Goal: Task Accomplishment & Management: Use online tool/utility

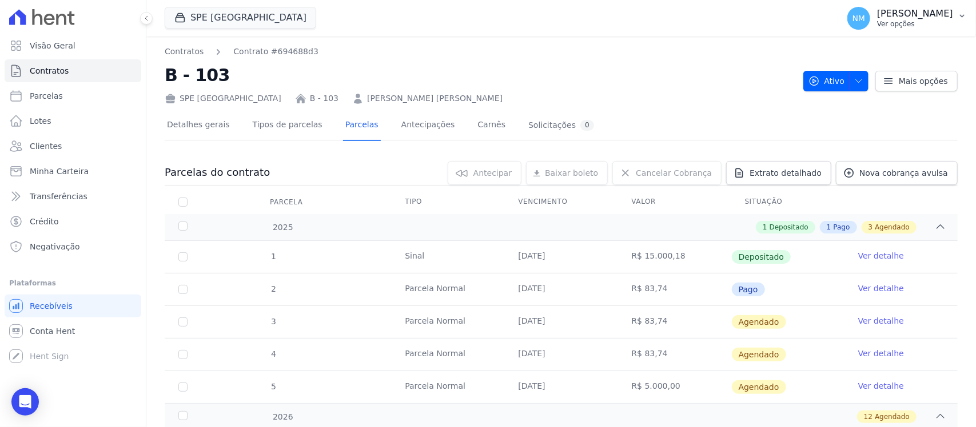
click at [955, 21] on button "NM Nilda Moura Ver opções" at bounding box center [907, 18] width 138 height 32
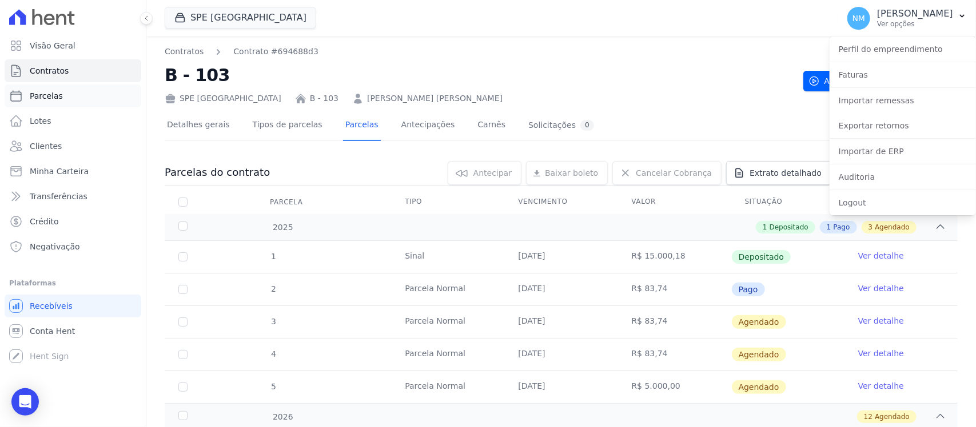
click at [57, 98] on span "Parcelas" at bounding box center [46, 95] width 33 height 11
select select
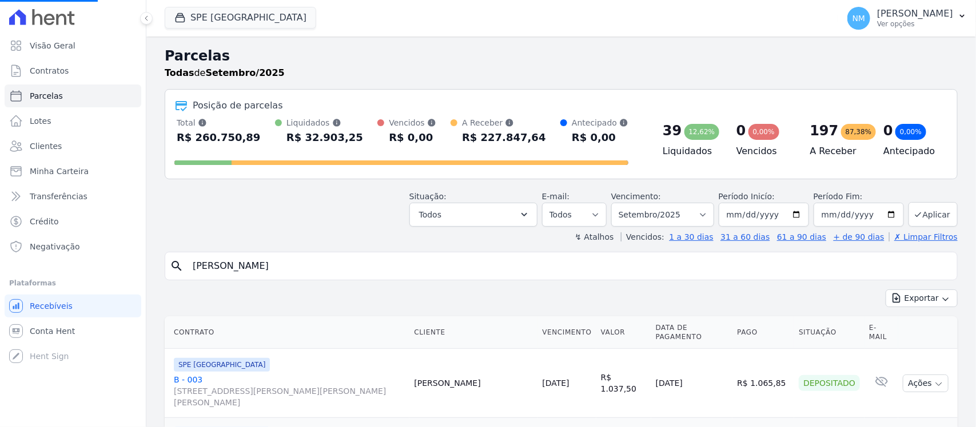
select select
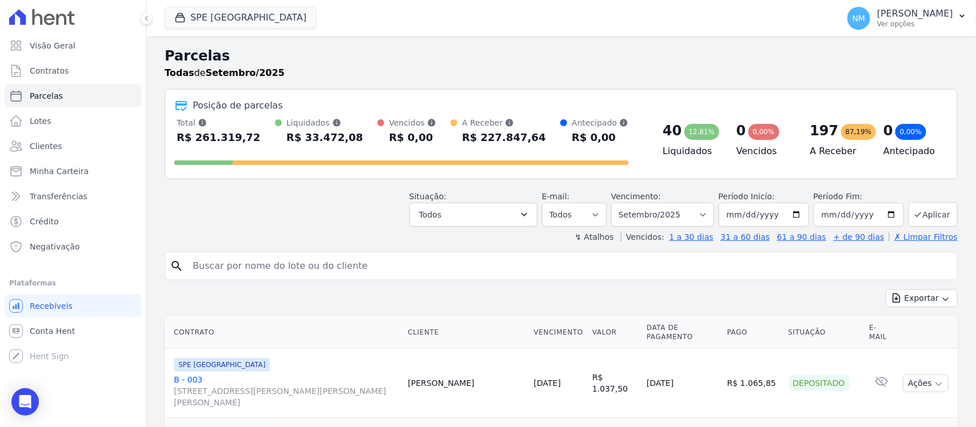
click at [260, 266] on input "search" at bounding box center [569, 266] width 766 height 23
type input "josé"
select select
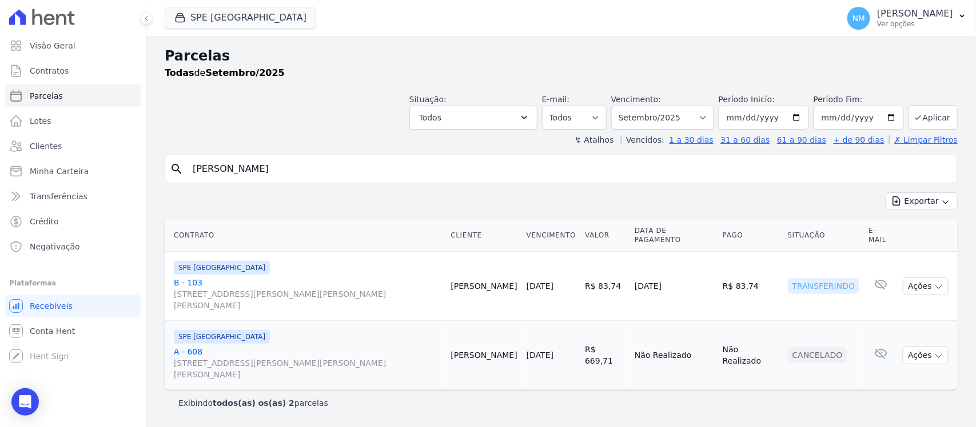
click at [190, 277] on link "B - 103 Travessa Francisco Caldeira Castelo Branco, 2256, sala A, São Brás" at bounding box center [308, 294] width 268 height 34
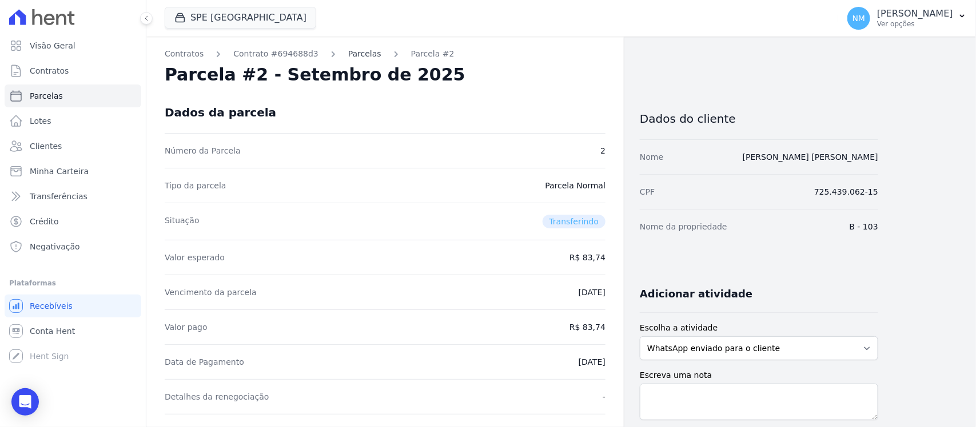
click at [348, 55] on link "Parcelas" at bounding box center [364, 54] width 33 height 12
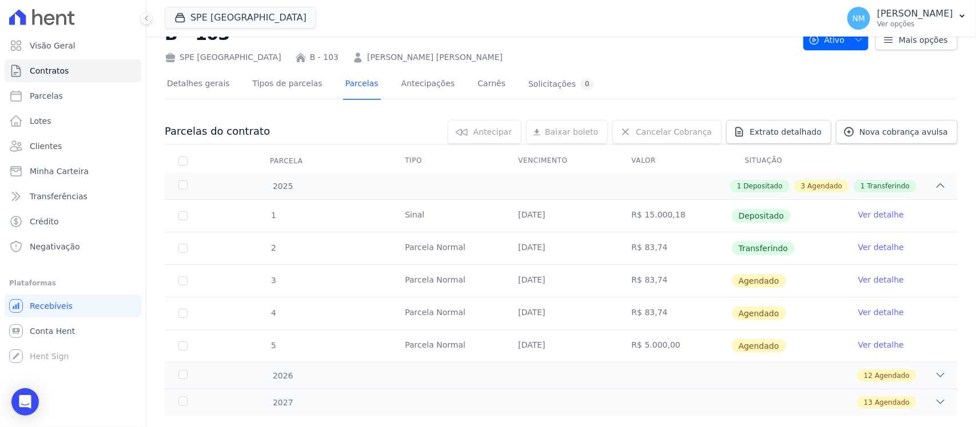
scroll to position [64, 0]
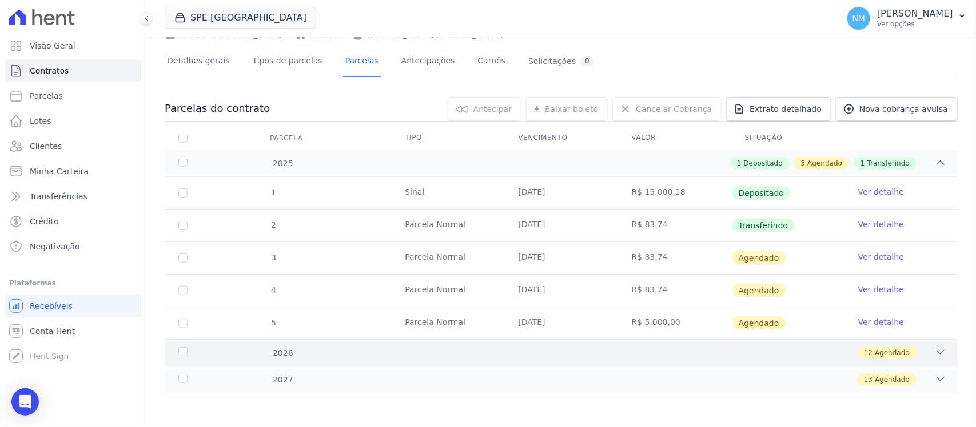
click at [934, 350] on icon at bounding box center [939, 352] width 11 height 11
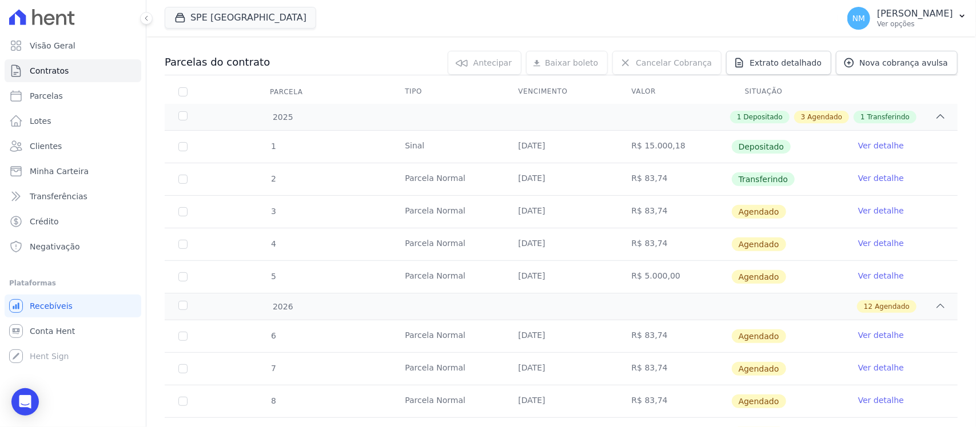
scroll to position [135, 0]
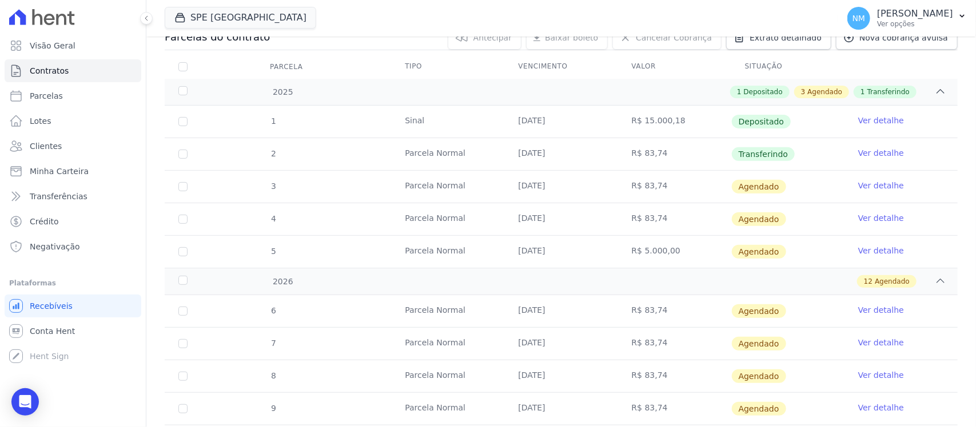
click at [182, 181] on td "3" at bounding box center [183, 187] width 37 height 32
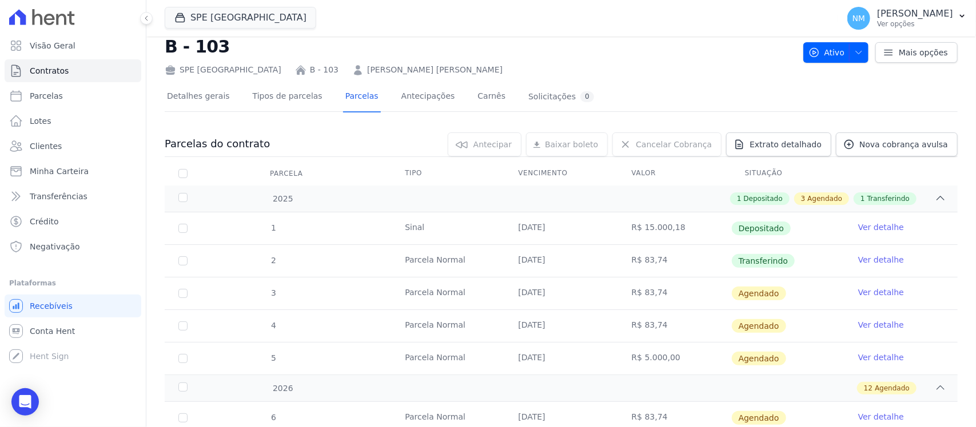
scroll to position [100, 0]
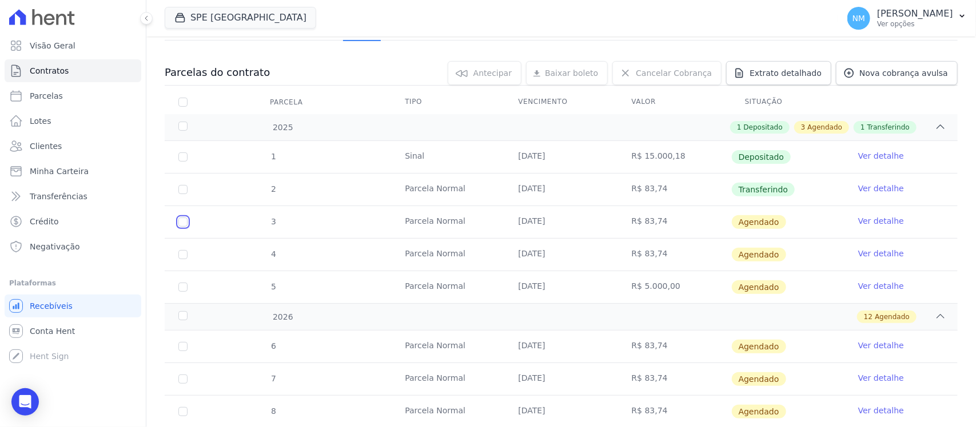
click at [183, 226] on input "checkbox" at bounding box center [182, 222] width 9 height 9
checkbox input "true"
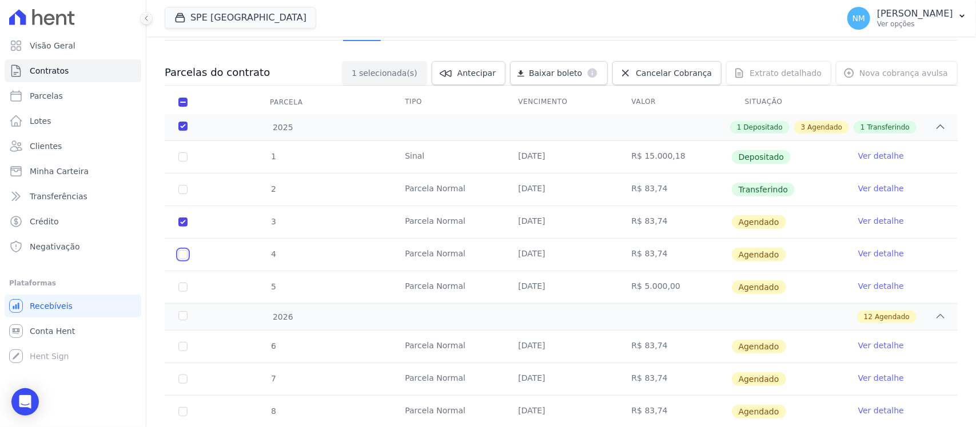
click at [180, 255] on input "checkbox" at bounding box center [182, 254] width 9 height 9
checkbox input "true"
click at [180, 286] on input "checkbox" at bounding box center [182, 287] width 9 height 9
checkbox input "true"
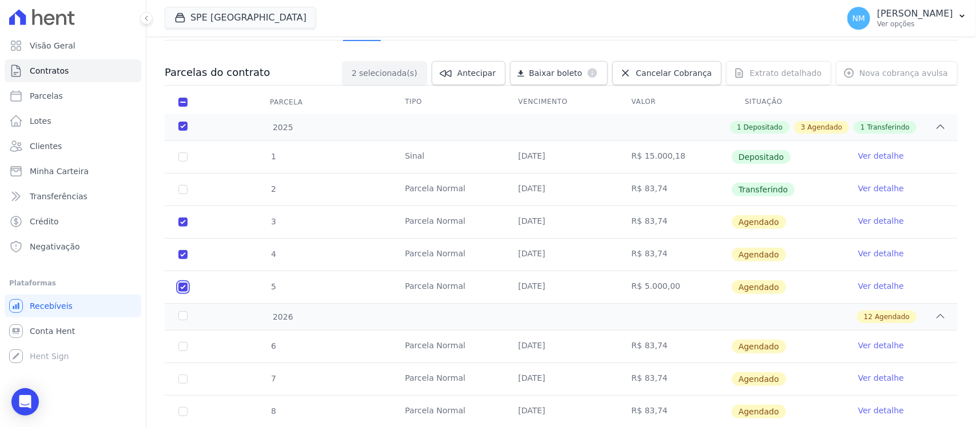
checkbox input "true"
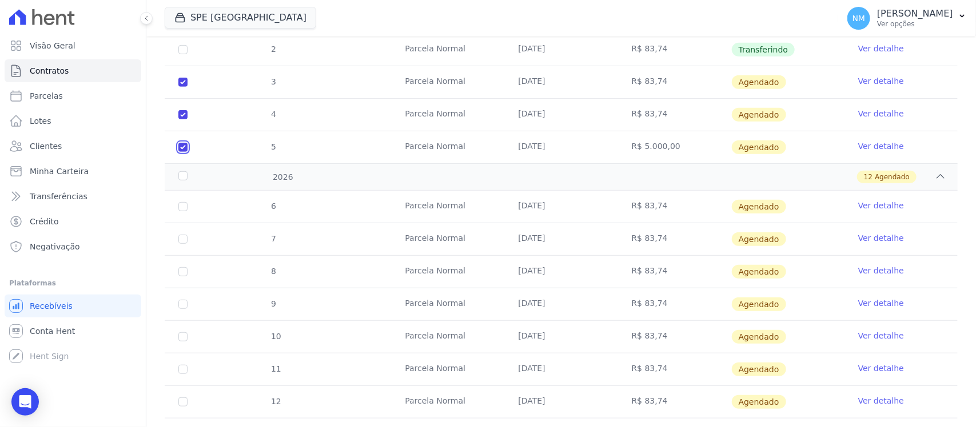
scroll to position [243, 0]
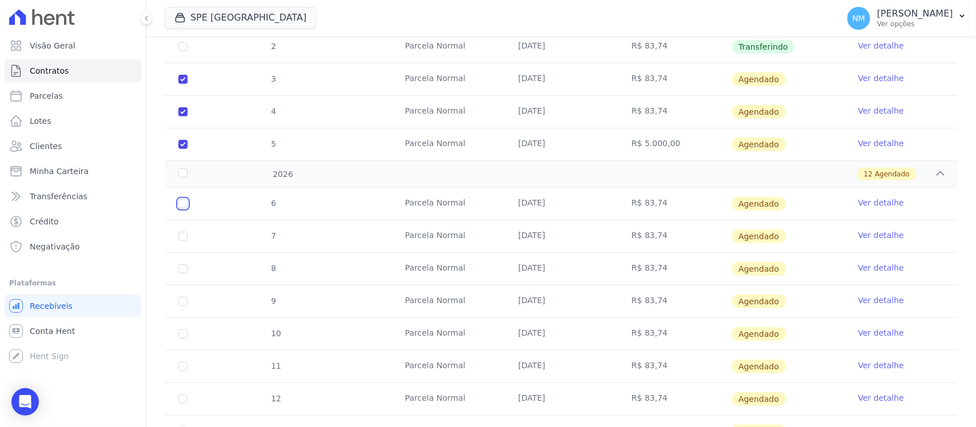
click at [181, 207] on input "checkbox" at bounding box center [182, 203] width 9 height 9
checkbox input "true"
click at [183, 235] on input "checkbox" at bounding box center [182, 236] width 9 height 9
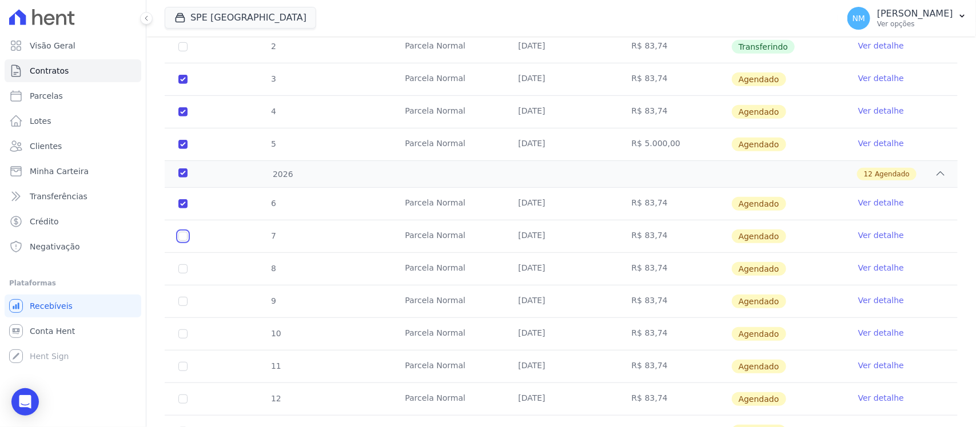
checkbox input "true"
drag, startPoint x: 183, startPoint y: 270, endPoint x: 186, endPoint y: 277, distance: 8.0
click at [185, 273] on input "checkbox" at bounding box center [182, 269] width 9 height 9
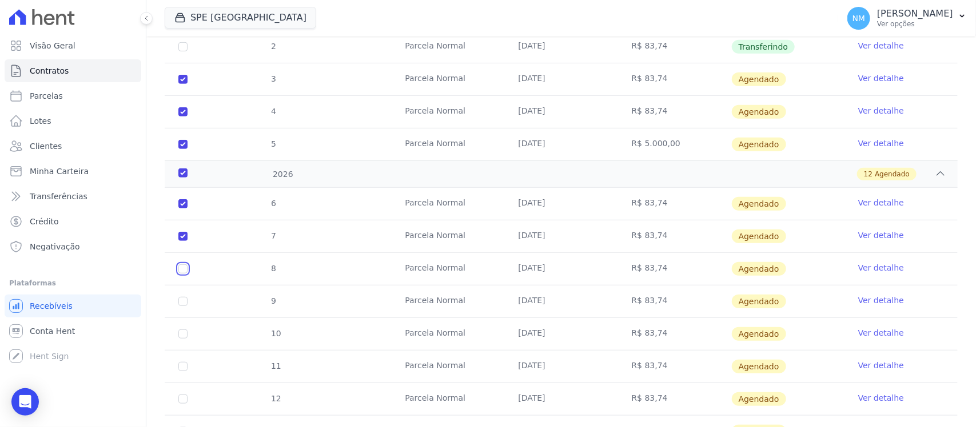
checkbox input "true"
drag, startPoint x: 179, startPoint y: 307, endPoint x: 184, endPoint y: 322, distance: 15.7
click at [179, 307] on td "9" at bounding box center [183, 302] width 37 height 32
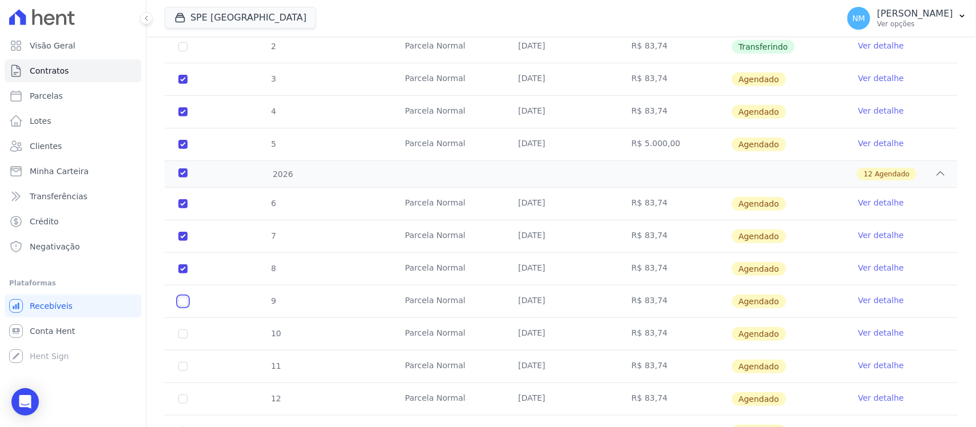
click at [182, 304] on input "checkbox" at bounding box center [182, 301] width 9 height 9
checkbox input "true"
click at [185, 336] on input "checkbox" at bounding box center [182, 334] width 9 height 9
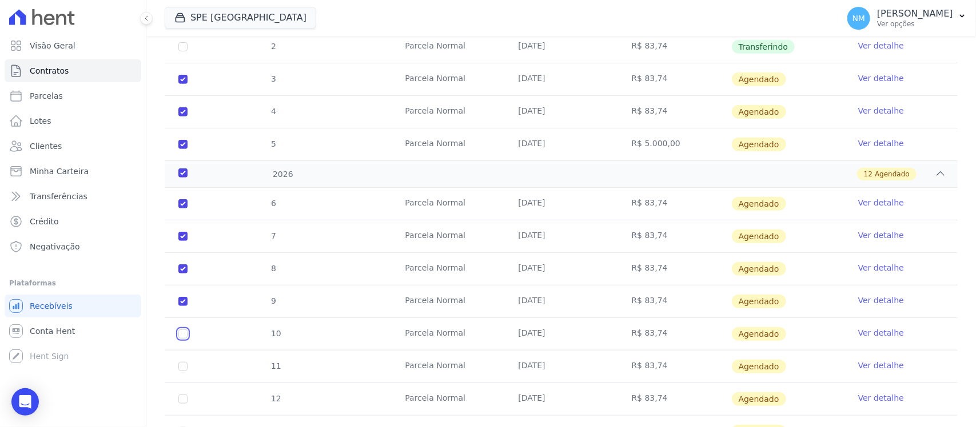
checkbox input "true"
click at [184, 366] on input "checkbox" at bounding box center [182, 366] width 9 height 9
checkbox input "true"
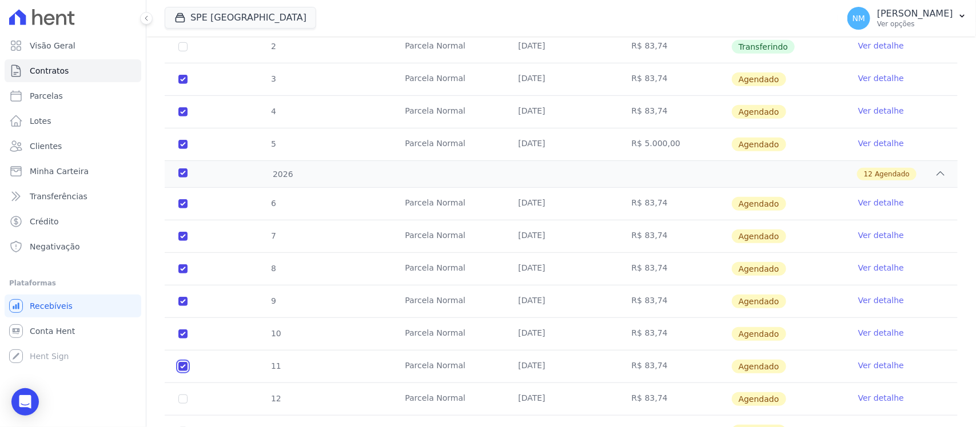
checkbox input "true"
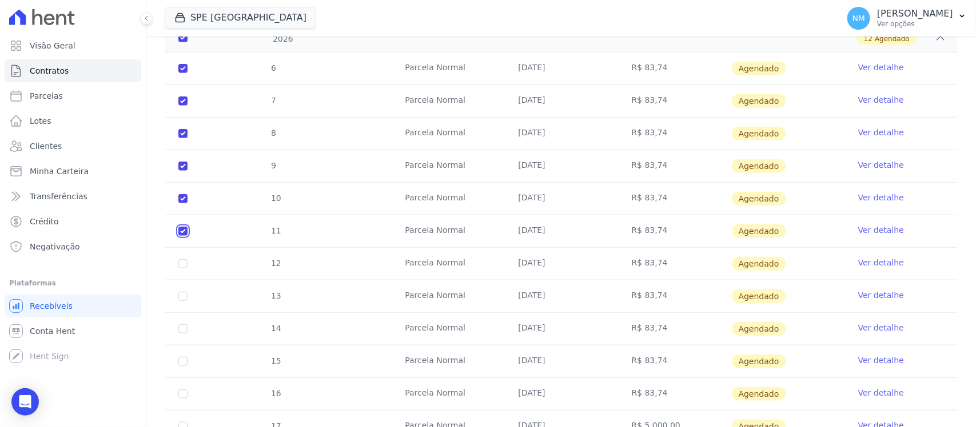
scroll to position [386, 0]
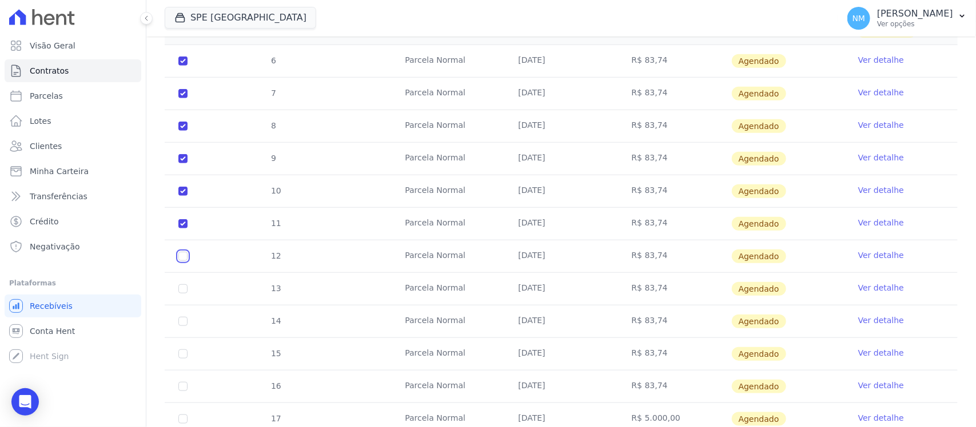
click at [177, 259] on td "12" at bounding box center [183, 257] width 37 height 32
click at [181, 259] on input "checkbox" at bounding box center [182, 256] width 9 height 9
checkbox input "true"
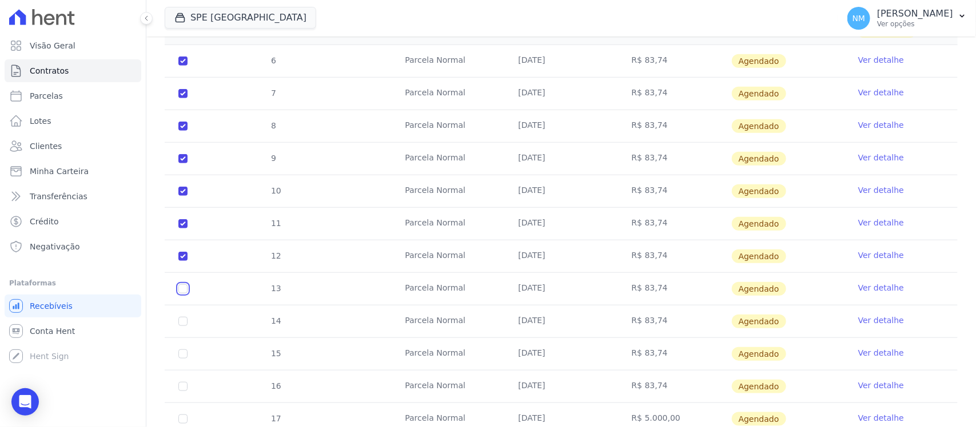
click at [185, 292] on input "checkbox" at bounding box center [182, 289] width 9 height 9
checkbox input "true"
click at [183, 323] on input "checkbox" at bounding box center [182, 321] width 9 height 9
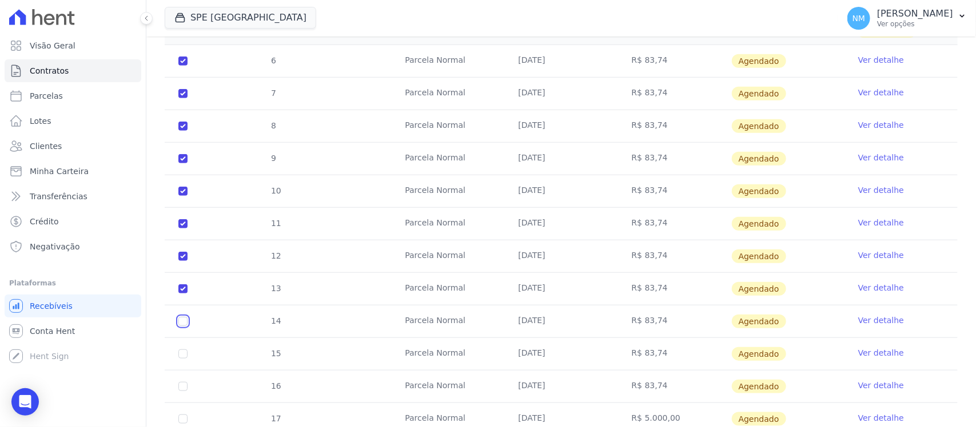
checkbox input "true"
drag, startPoint x: 182, startPoint y: 358, endPoint x: 241, endPoint y: 329, distance: 65.4
click at [183, 358] on input "checkbox" at bounding box center [182, 354] width 9 height 9
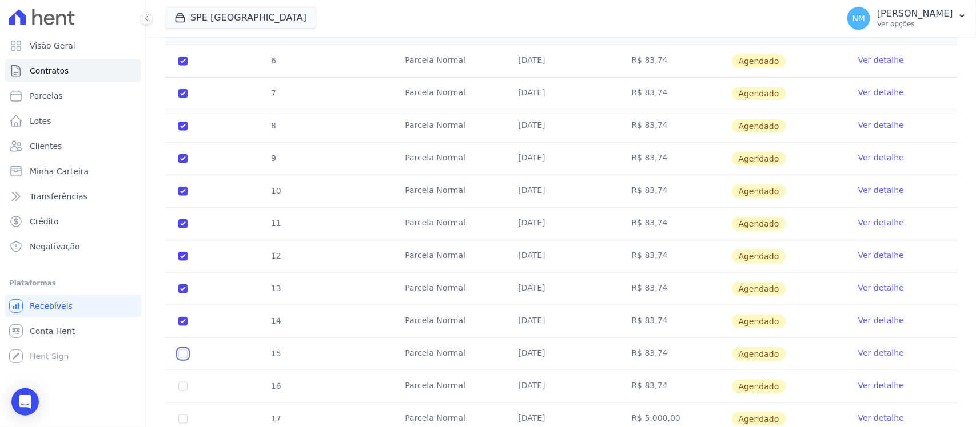
checkbox input "true"
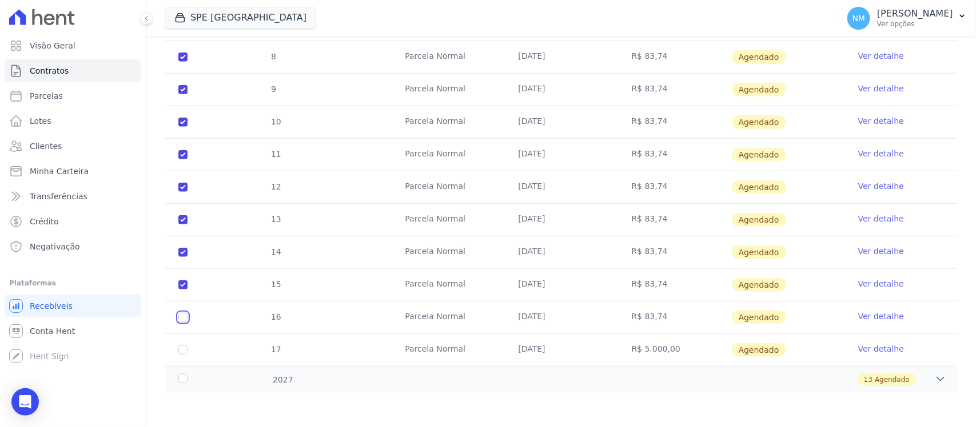
click at [184, 317] on input "checkbox" at bounding box center [182, 317] width 9 height 9
checkbox input "true"
click at [934, 379] on icon at bounding box center [939, 379] width 11 height 11
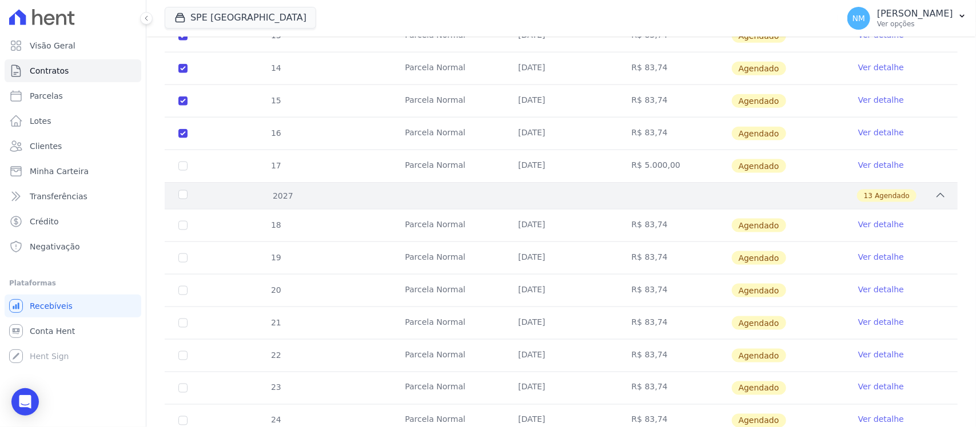
scroll to position [670, 0]
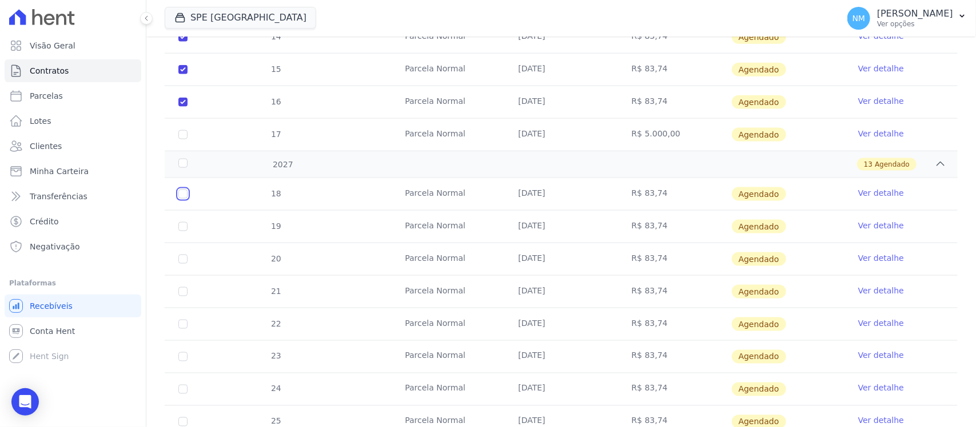
click at [182, 196] on input "checkbox" at bounding box center [182, 194] width 9 height 9
checkbox input "true"
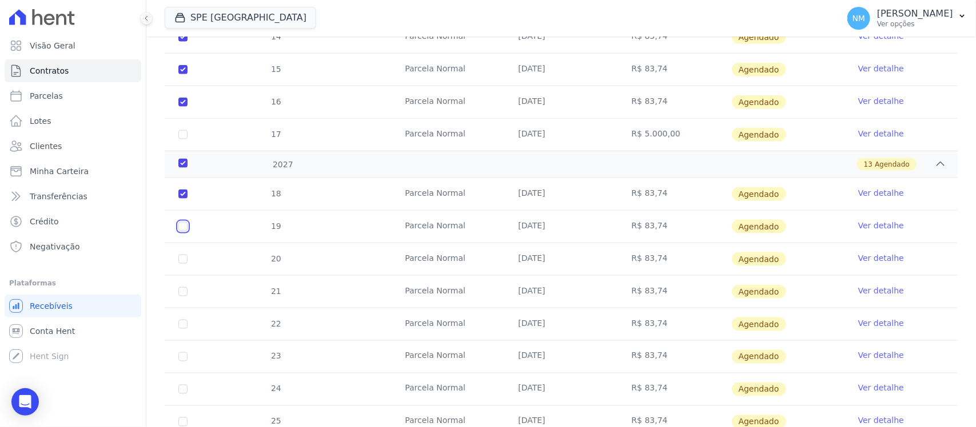
click at [183, 231] on input "checkbox" at bounding box center [182, 226] width 9 height 9
checkbox input "true"
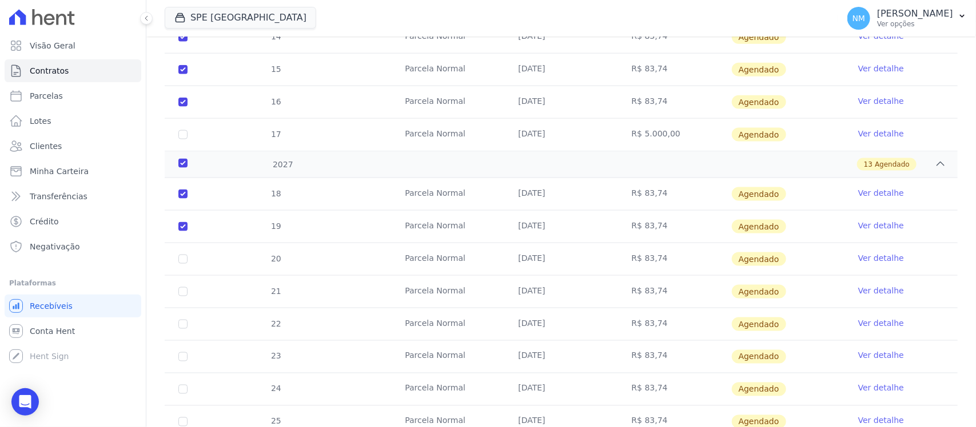
click at [182, 255] on td "20" at bounding box center [183, 259] width 37 height 32
click at [184, 266] on td "20" at bounding box center [183, 259] width 37 height 32
click at [183, 264] on input "checkbox" at bounding box center [182, 259] width 9 height 9
checkbox input "true"
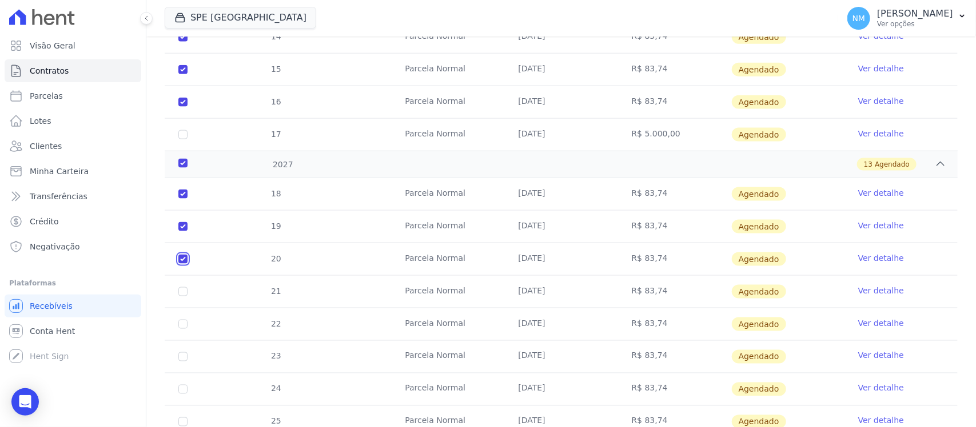
checkbox input "true"
drag, startPoint x: 182, startPoint y: 295, endPoint x: 181, endPoint y: 322, distance: 26.9
click at [182, 295] on input "checkbox" at bounding box center [182, 291] width 9 height 9
checkbox input "true"
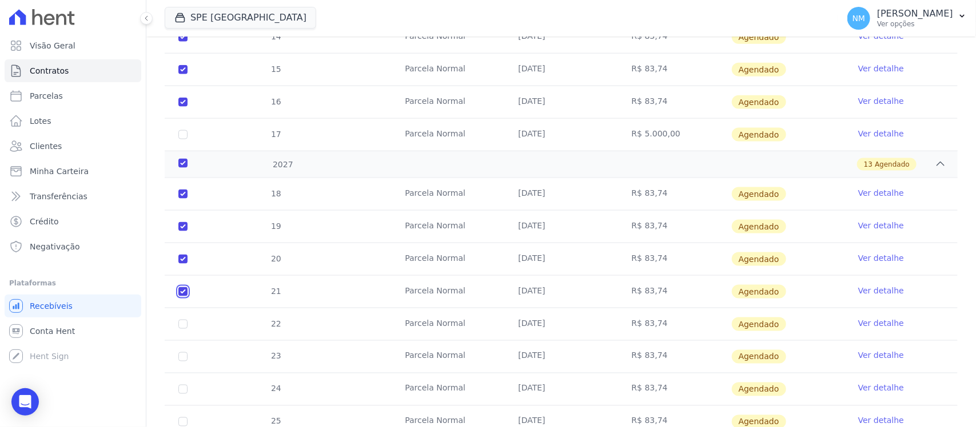
checkbox input "true"
click at [181, 327] on input "checkbox" at bounding box center [182, 324] width 9 height 9
checkbox input "true"
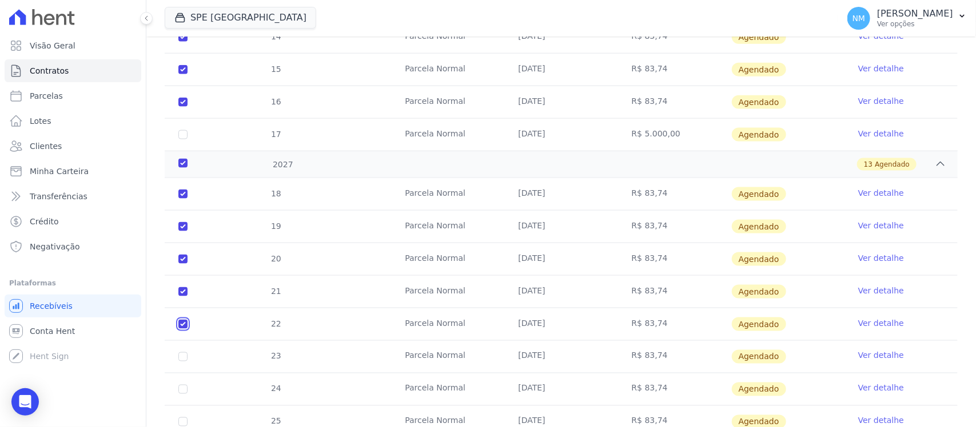
checkbox input "true"
click at [181, 359] on input "checkbox" at bounding box center [182, 357] width 9 height 9
checkbox input "true"
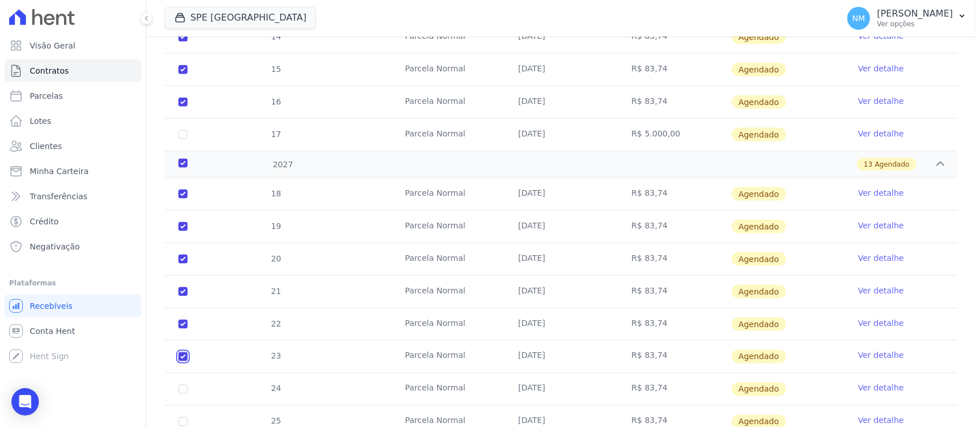
checkbox input "true"
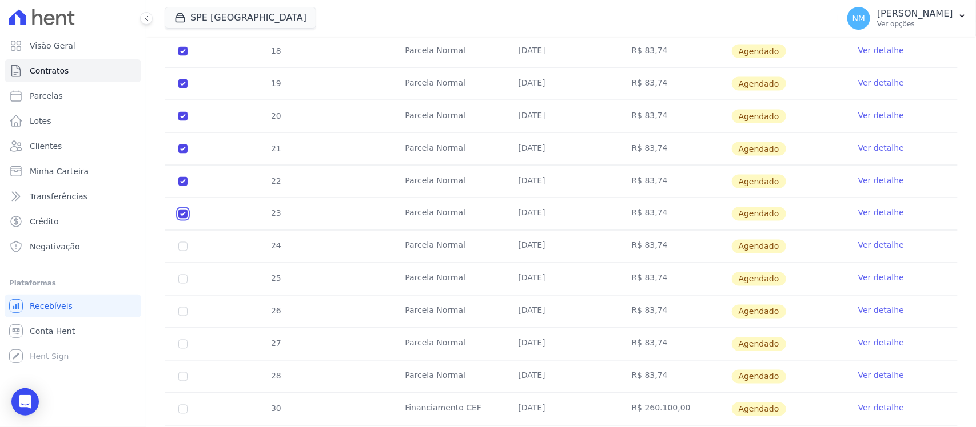
scroll to position [882, 0]
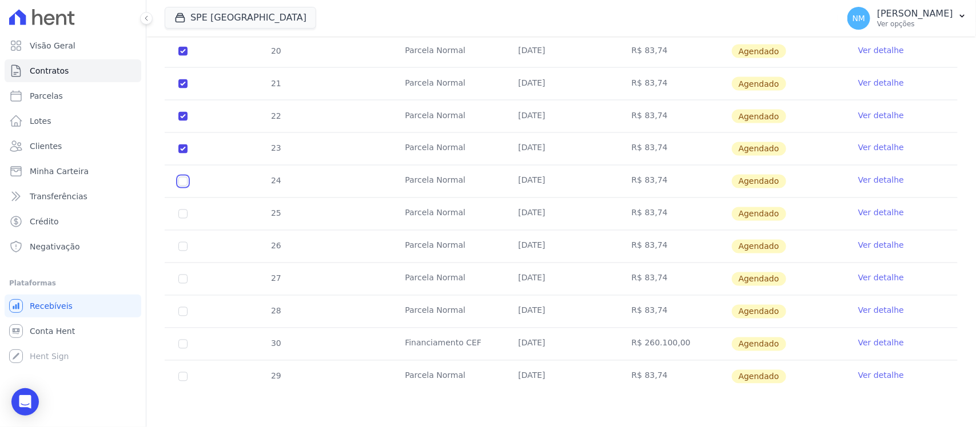
click at [180, 183] on input "checkbox" at bounding box center [182, 181] width 9 height 9
checkbox input "true"
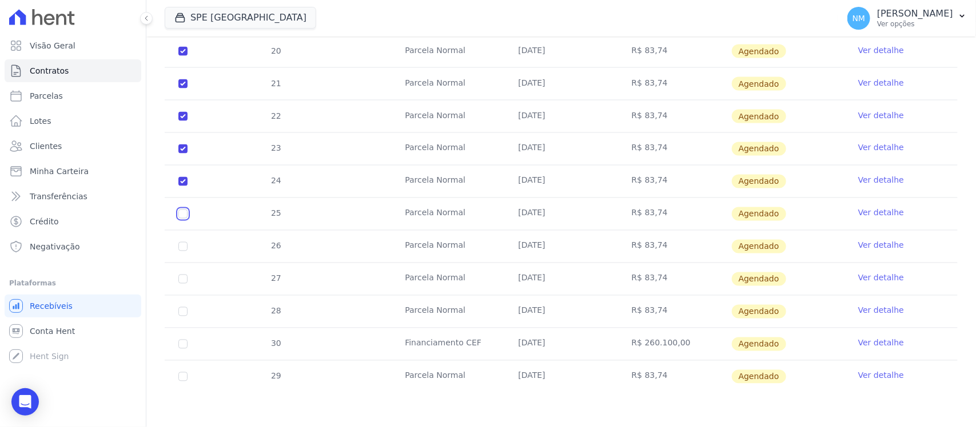
drag, startPoint x: 179, startPoint y: 211, endPoint x: 194, endPoint y: 238, distance: 31.0
click at [181, 214] on input "checkbox" at bounding box center [182, 214] width 9 height 9
checkbox input "true"
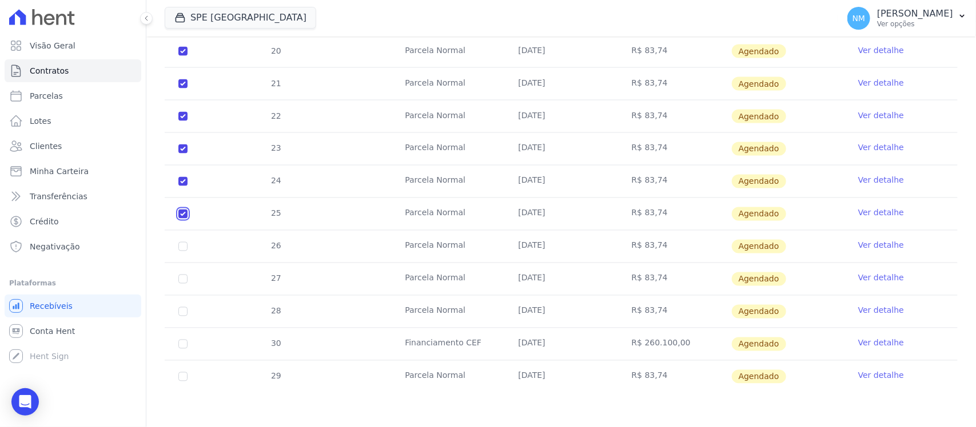
checkbox input "true"
click at [186, 246] on input "checkbox" at bounding box center [182, 246] width 9 height 9
checkbox input "true"
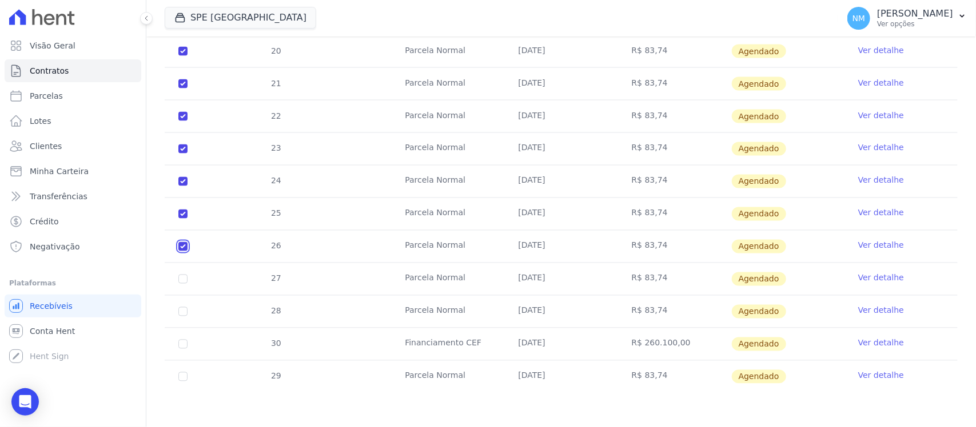
checkbox input "true"
drag, startPoint x: 186, startPoint y: 278, endPoint x: 183, endPoint y: 302, distance: 24.1
click at [186, 283] on input "checkbox" at bounding box center [182, 279] width 9 height 9
checkbox input "true"
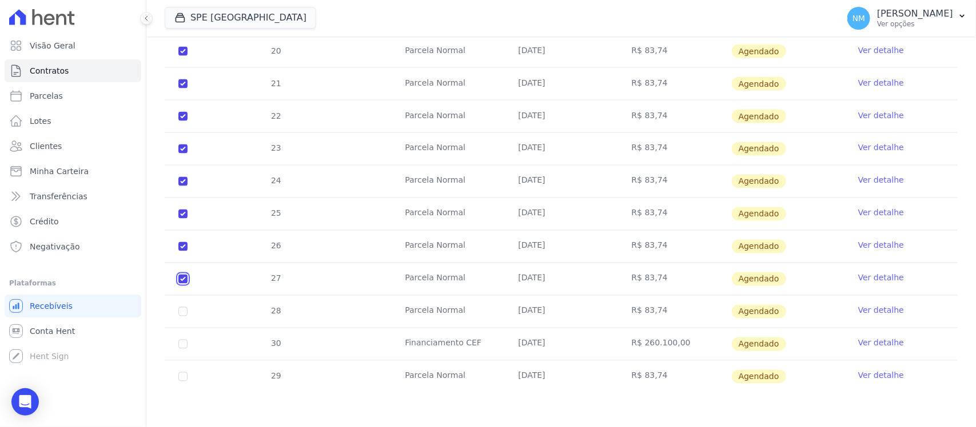
checkbox input "true"
click at [183, 306] on td "28" at bounding box center [183, 312] width 37 height 32
click at [186, 307] on input "checkbox" at bounding box center [182, 311] width 9 height 9
checkbox input "true"
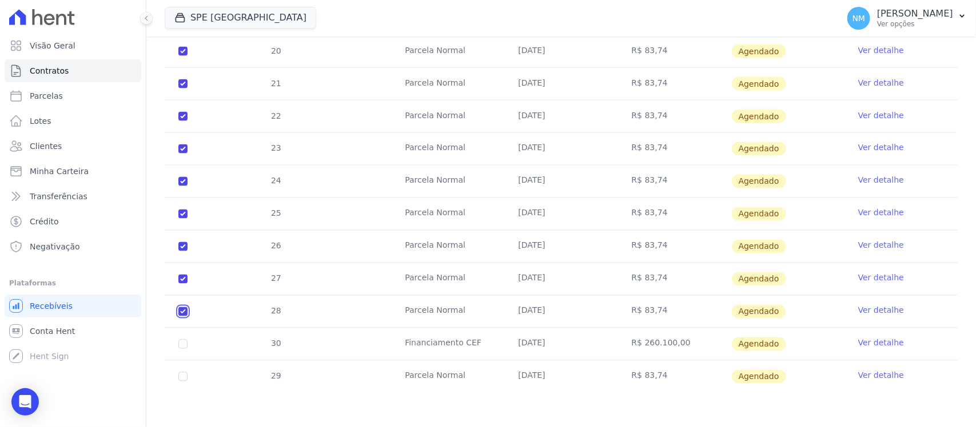
checkbox input "true"
click at [184, 381] on input "checkbox" at bounding box center [182, 377] width 9 height 9
checkbox input "true"
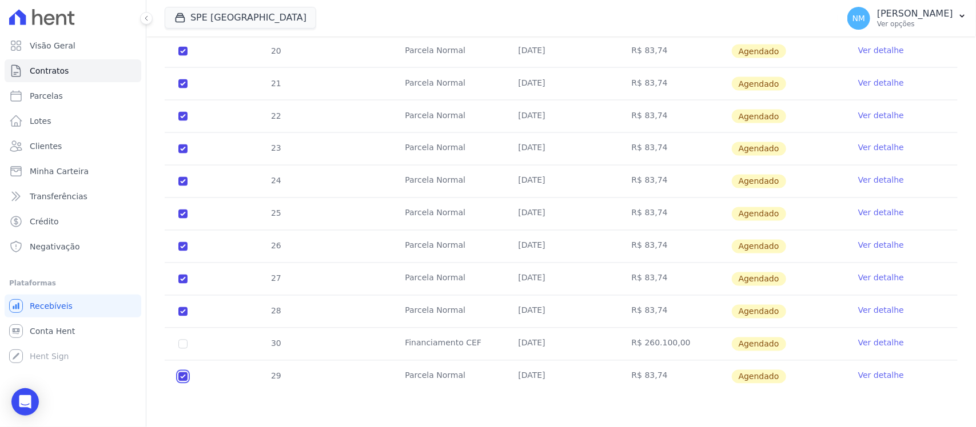
checkbox input "true"
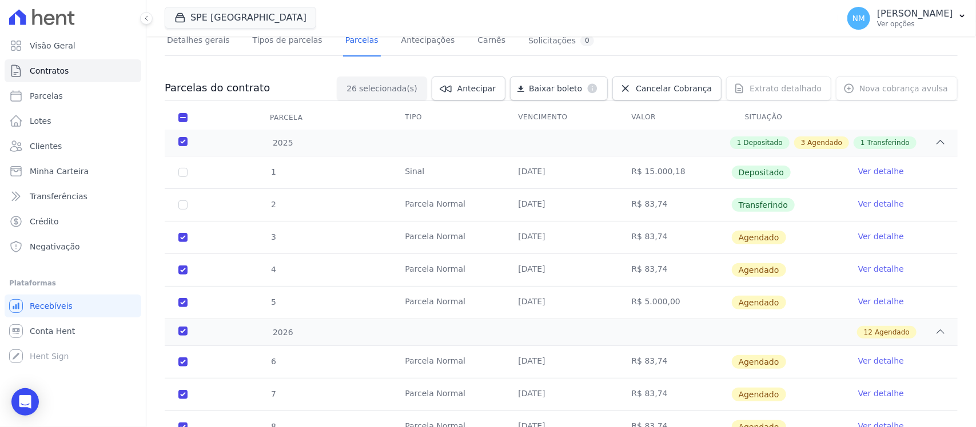
scroll to position [0, 0]
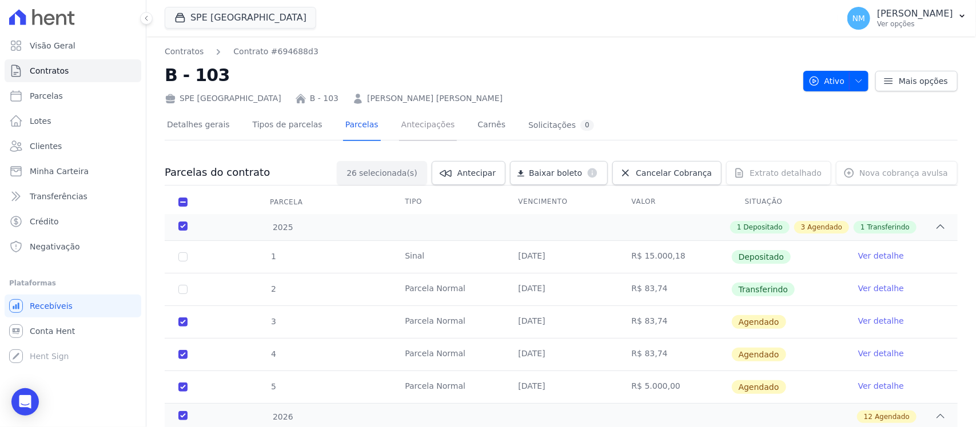
click at [409, 127] on link "Antecipações" at bounding box center [428, 126] width 58 height 30
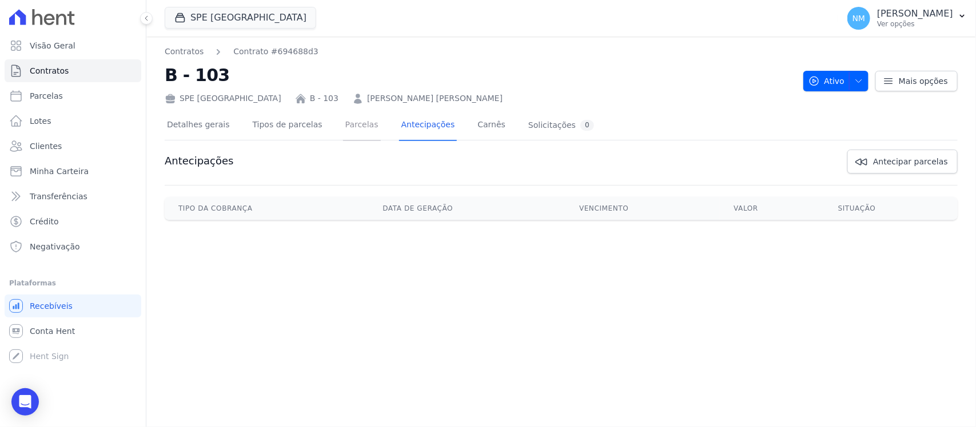
click at [346, 123] on link "Parcelas" at bounding box center [362, 126] width 38 height 30
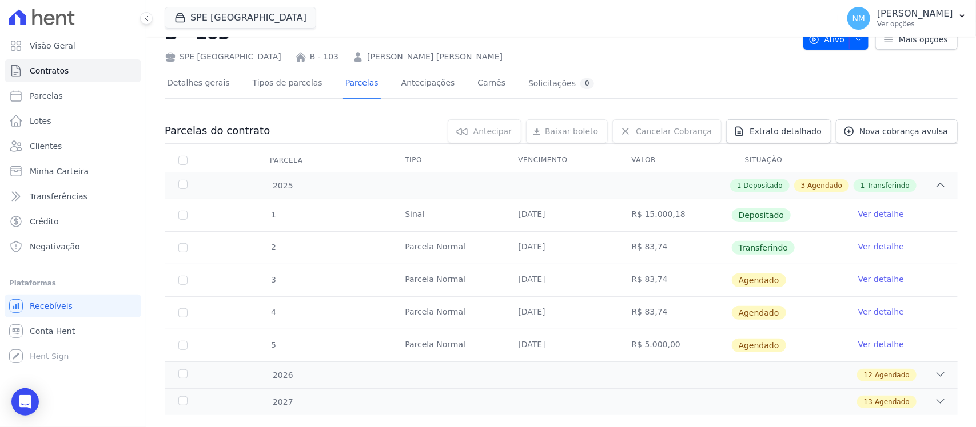
scroll to position [64, 0]
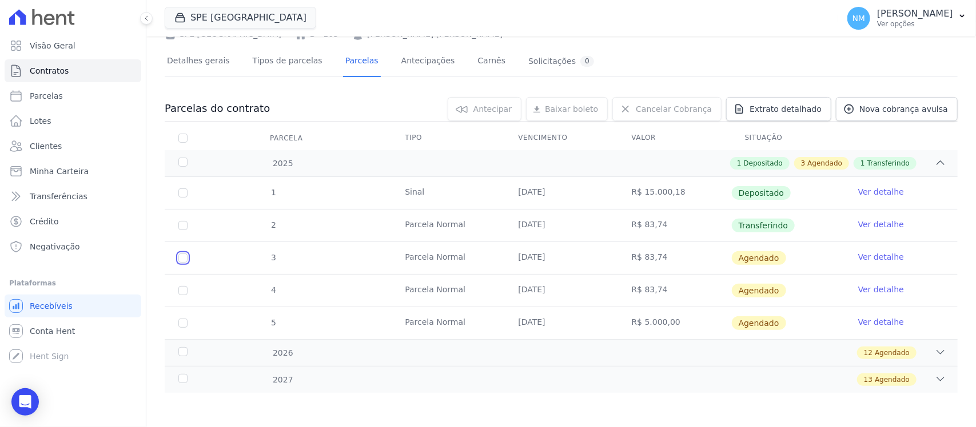
click at [181, 256] on input "checkbox" at bounding box center [182, 258] width 9 height 9
checkbox input "true"
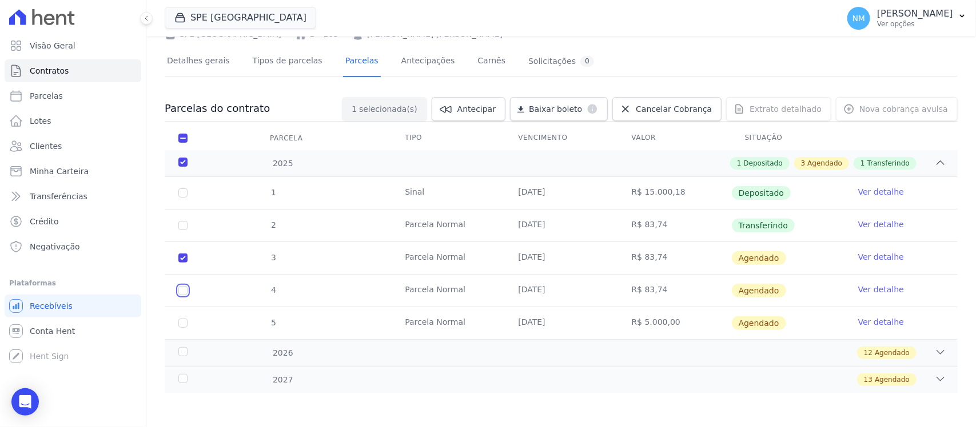
click at [186, 294] on input "checkbox" at bounding box center [182, 290] width 9 height 9
checkbox input "true"
drag, startPoint x: 932, startPoint y: 351, endPoint x: 910, endPoint y: 346, distance: 23.0
click at [934, 351] on icon at bounding box center [939, 352] width 11 height 11
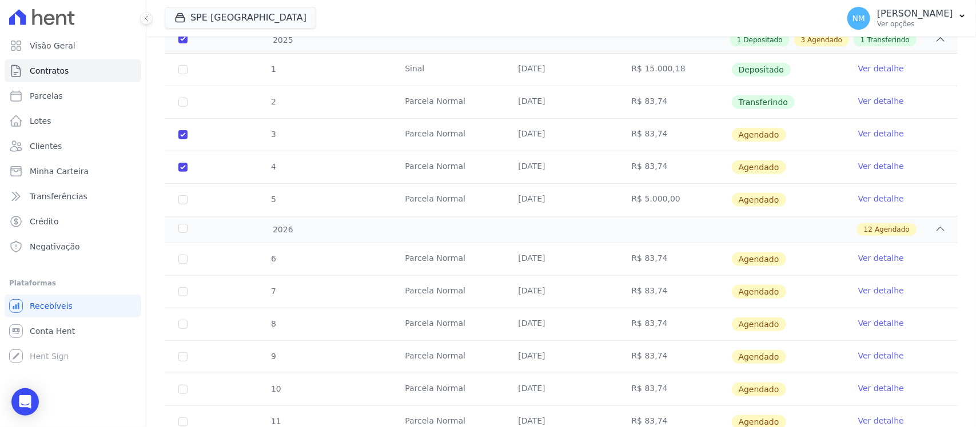
scroll to position [207, 0]
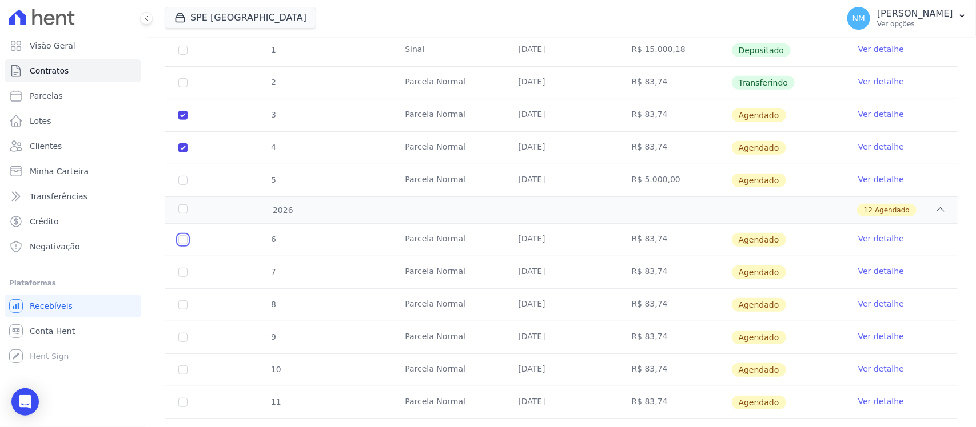
click at [183, 241] on input "checkbox" at bounding box center [182, 239] width 9 height 9
checkbox input "true"
drag, startPoint x: 181, startPoint y: 276, endPoint x: 181, endPoint y: 292, distance: 16.0
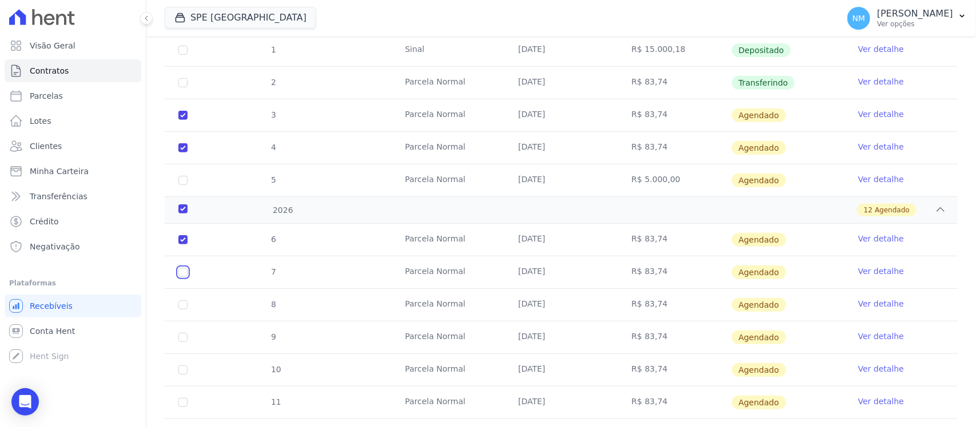
click at [181, 280] on td "7" at bounding box center [183, 273] width 37 height 32
click at [184, 309] on input "checkbox" at bounding box center [182, 305] width 9 height 9
checkbox input "true"
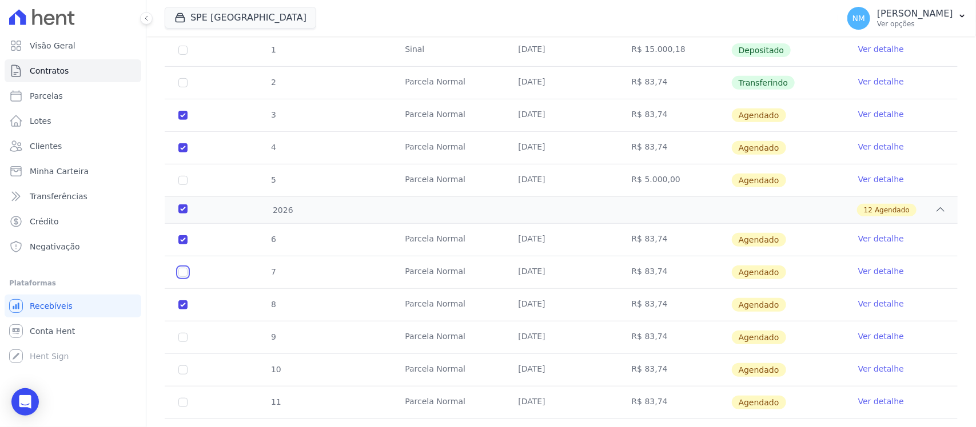
drag, startPoint x: 183, startPoint y: 273, endPoint x: 222, endPoint y: 278, distance: 38.6
click at [183, 272] on input "checkbox" at bounding box center [182, 272] width 9 height 9
checkbox input "true"
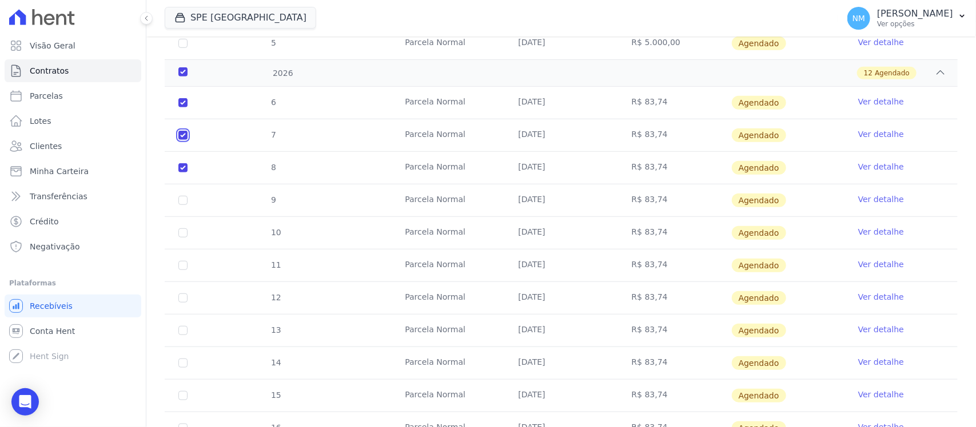
scroll to position [350, 0]
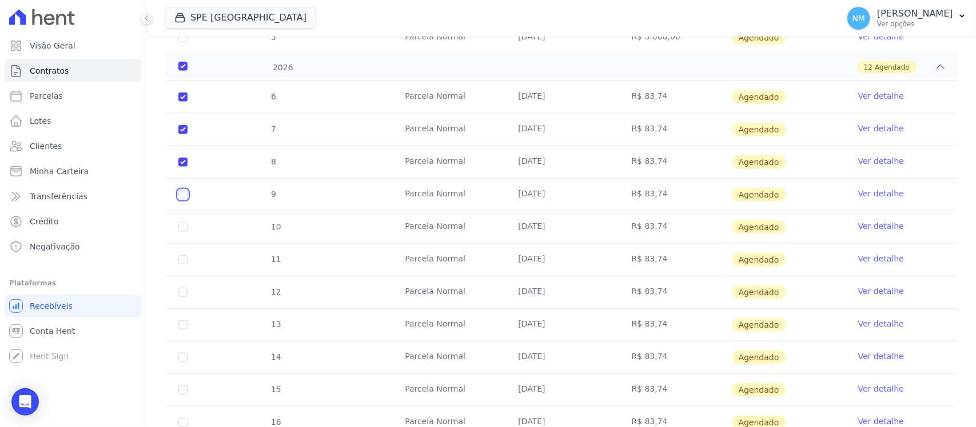
click at [179, 197] on input "checkbox" at bounding box center [182, 194] width 9 height 9
checkbox input "true"
click at [182, 233] on td "10" at bounding box center [183, 227] width 37 height 32
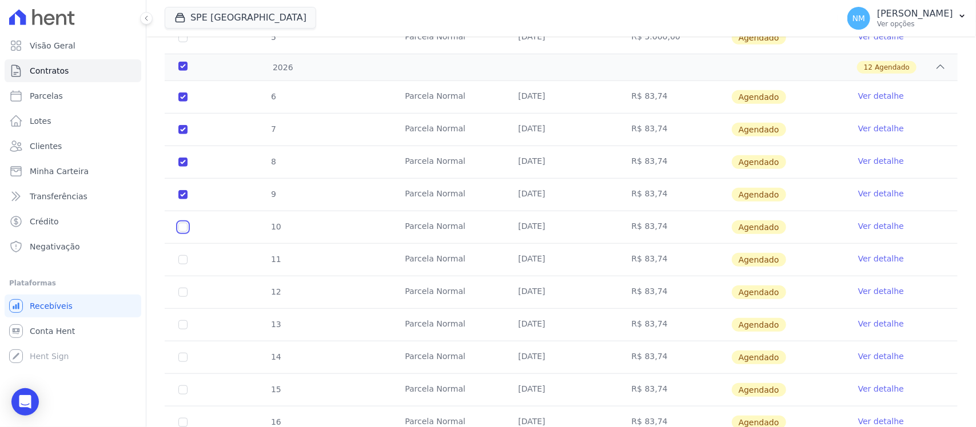
click at [186, 229] on input "checkbox" at bounding box center [182, 227] width 9 height 9
checkbox input "true"
click at [183, 263] on input "checkbox" at bounding box center [182, 259] width 9 height 9
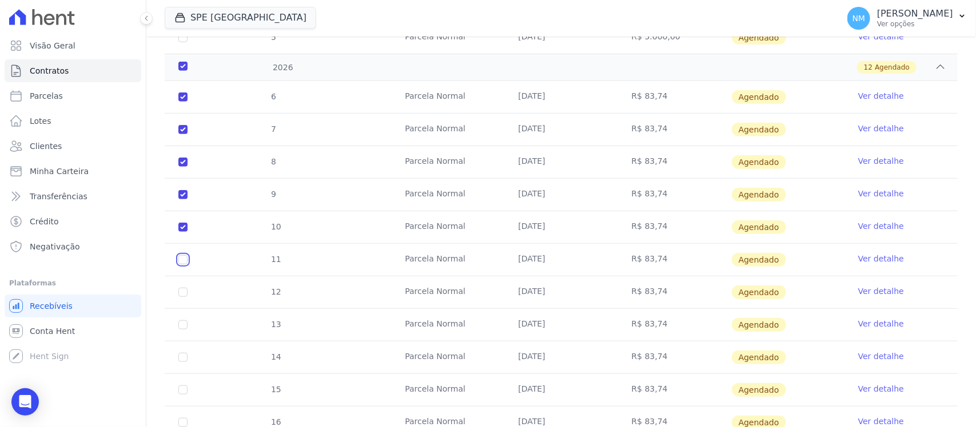
checkbox input "true"
click at [183, 290] on input "checkbox" at bounding box center [182, 292] width 9 height 9
checkbox input "true"
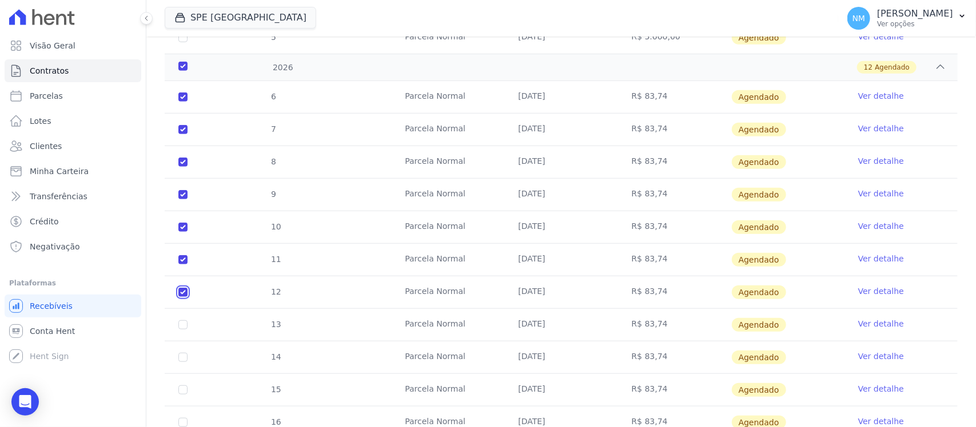
checkbox input "true"
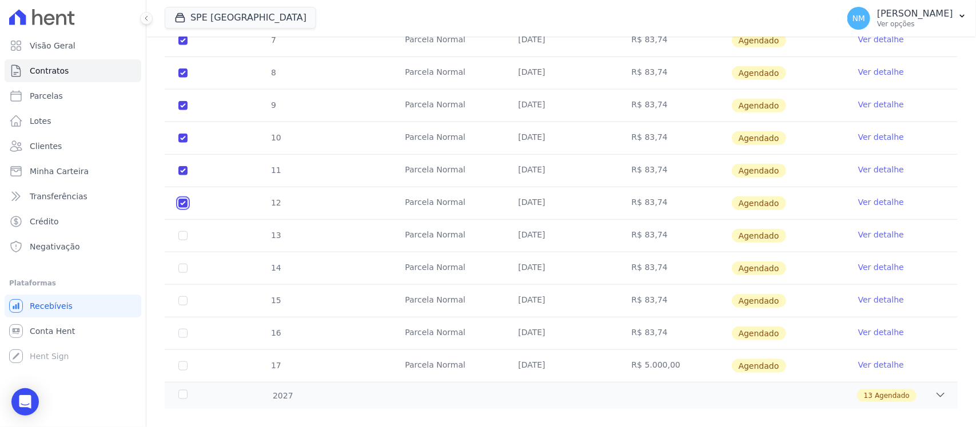
scroll to position [456, 0]
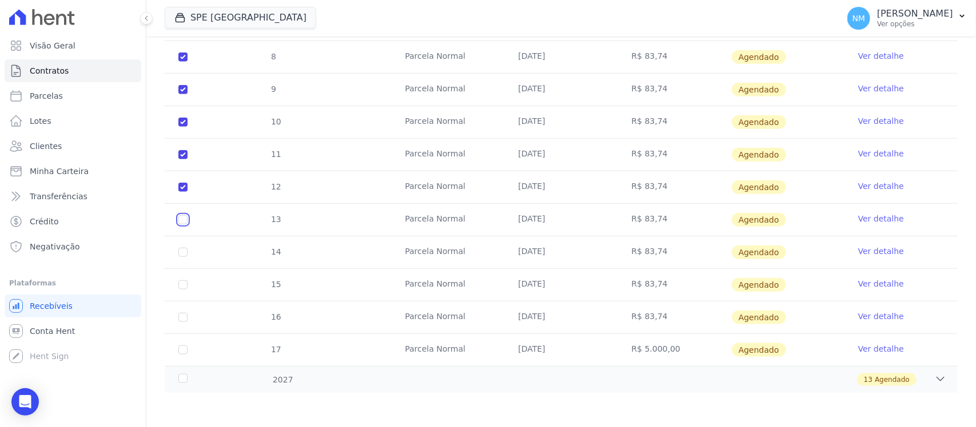
click at [180, 221] on input "checkbox" at bounding box center [182, 219] width 9 height 9
checkbox input "true"
drag, startPoint x: 183, startPoint y: 250, endPoint x: 183, endPoint y: 286, distance: 36.0
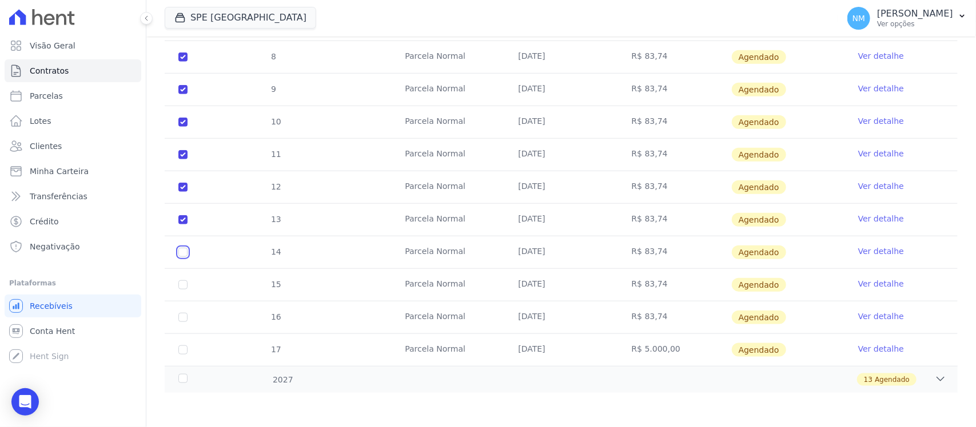
click at [183, 253] on input "checkbox" at bounding box center [182, 252] width 9 height 9
checkbox input "true"
click at [189, 281] on td "15" at bounding box center [183, 285] width 37 height 32
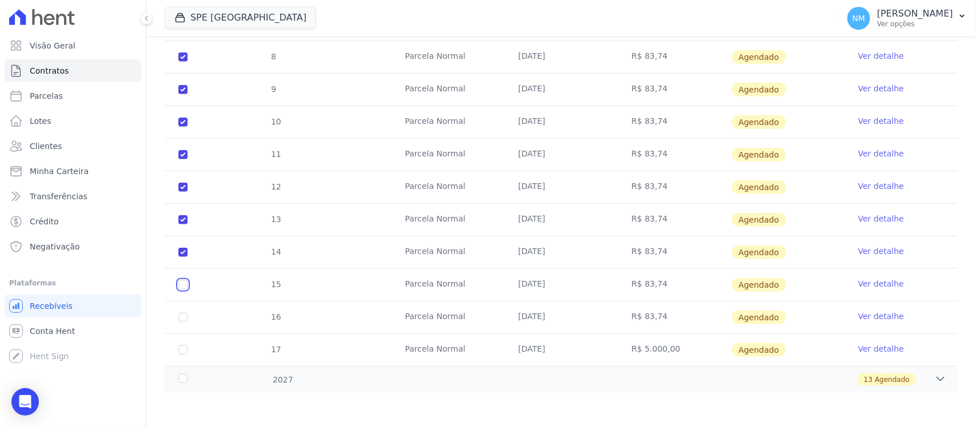
click at [181, 286] on input "checkbox" at bounding box center [182, 285] width 9 height 9
checkbox input "true"
click at [186, 318] on input "checkbox" at bounding box center [182, 317] width 9 height 9
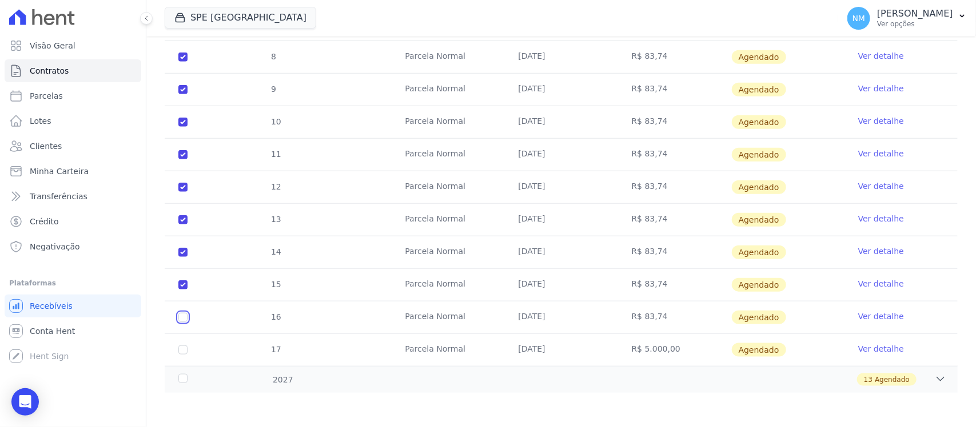
checkbox input "true"
click at [934, 379] on icon at bounding box center [939, 379] width 11 height 11
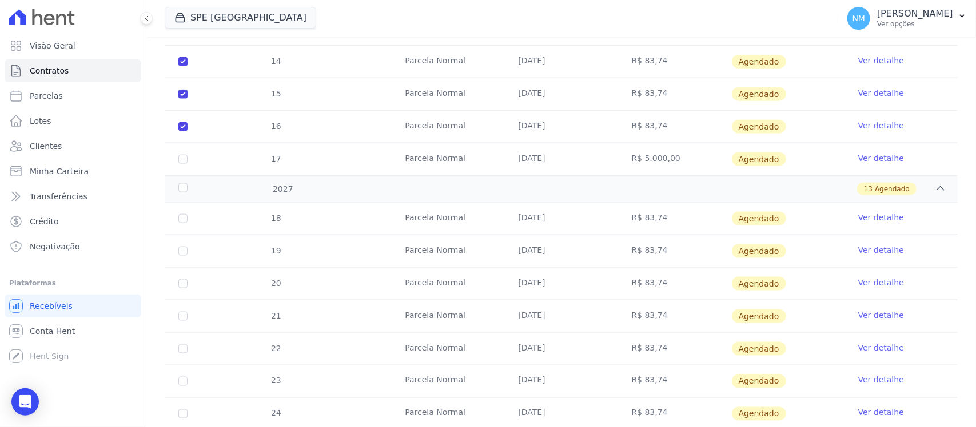
scroll to position [670, 0]
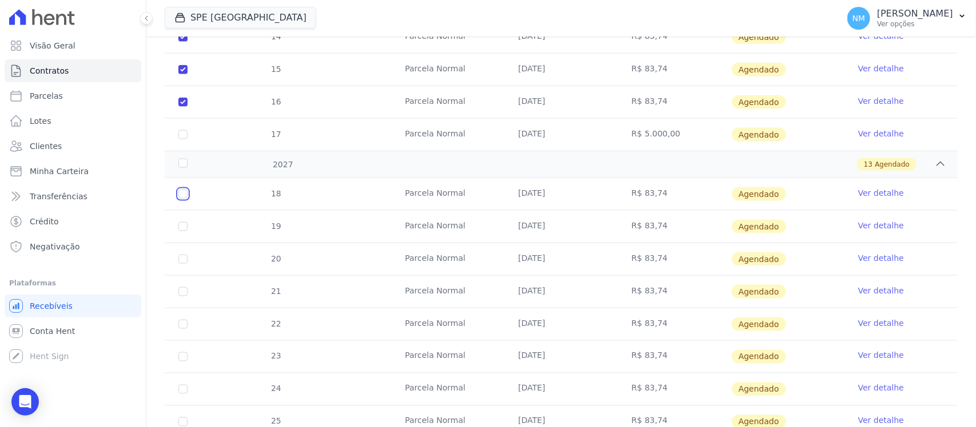
click at [179, 197] on input "checkbox" at bounding box center [182, 194] width 9 height 9
checkbox input "true"
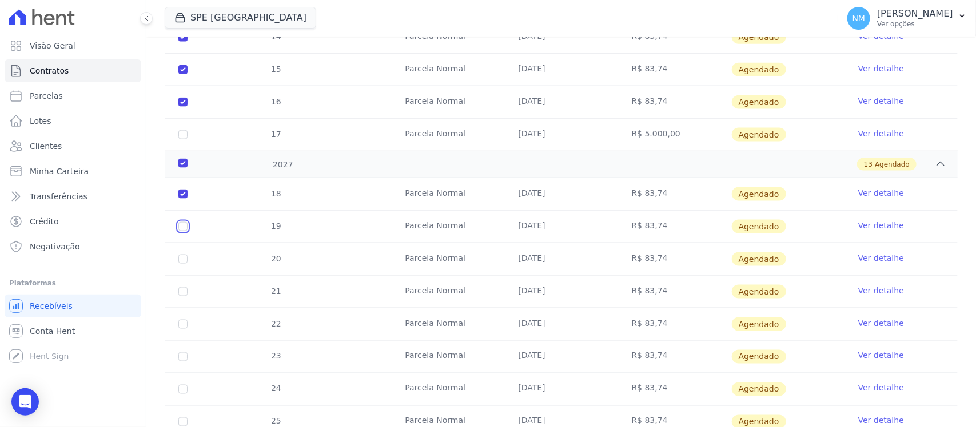
drag, startPoint x: 179, startPoint y: 229, endPoint x: 183, endPoint y: 249, distance: 19.8
click at [180, 231] on input "checkbox" at bounding box center [182, 226] width 9 height 9
checkbox input "true"
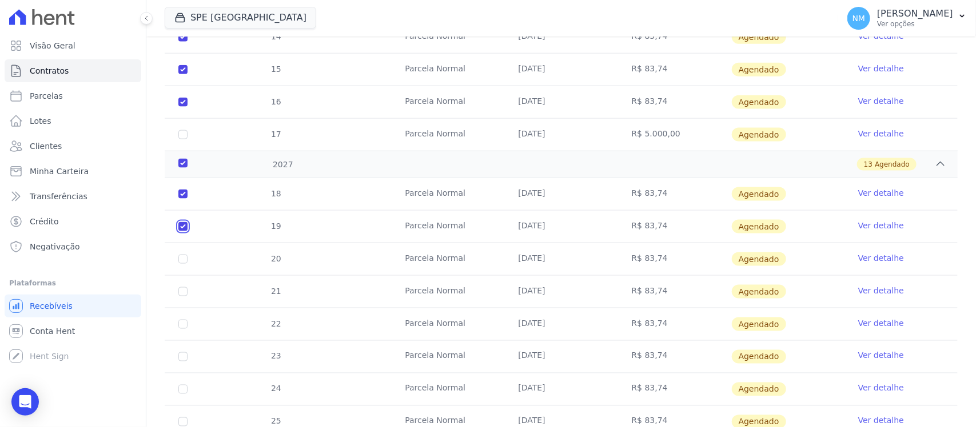
checkbox input "true"
drag, startPoint x: 183, startPoint y: 260, endPoint x: 185, endPoint y: 274, distance: 14.4
click at [184, 266] on td "20" at bounding box center [183, 259] width 37 height 32
click at [182, 266] on td "20" at bounding box center [183, 259] width 37 height 32
click at [184, 258] on input "checkbox" at bounding box center [182, 259] width 9 height 9
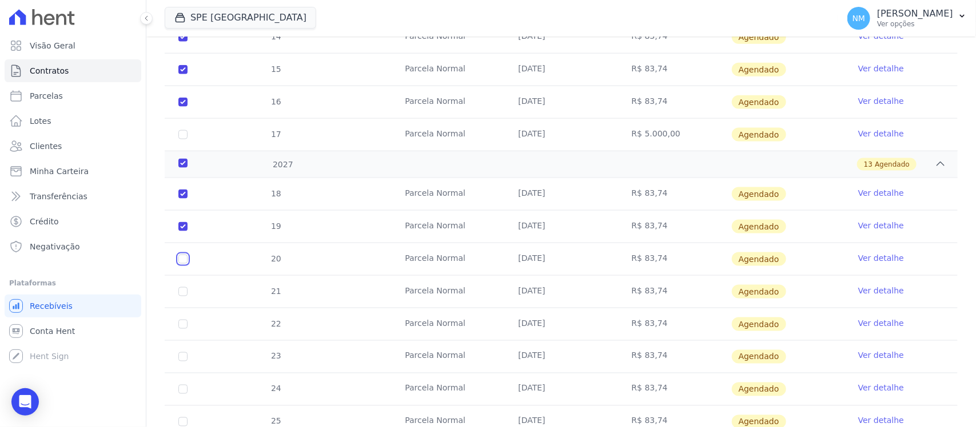
checkbox input "true"
click at [186, 295] on input "checkbox" at bounding box center [182, 291] width 9 height 9
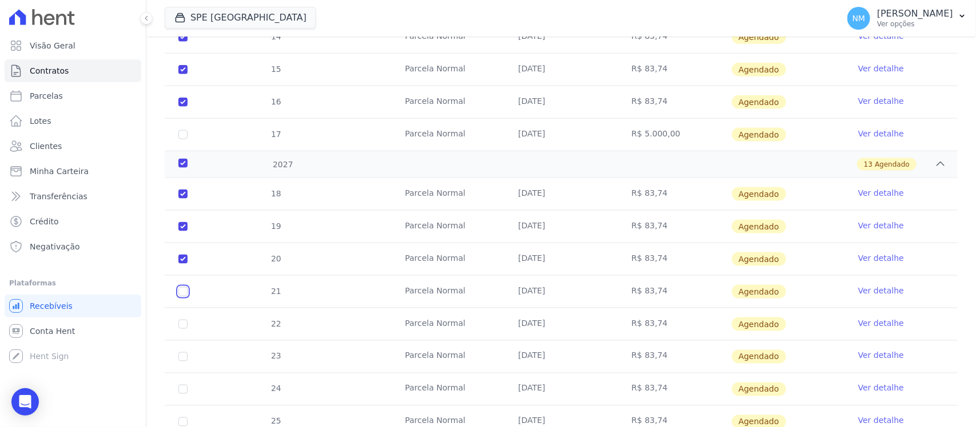
checkbox input "true"
click at [183, 327] on input "checkbox" at bounding box center [182, 324] width 9 height 9
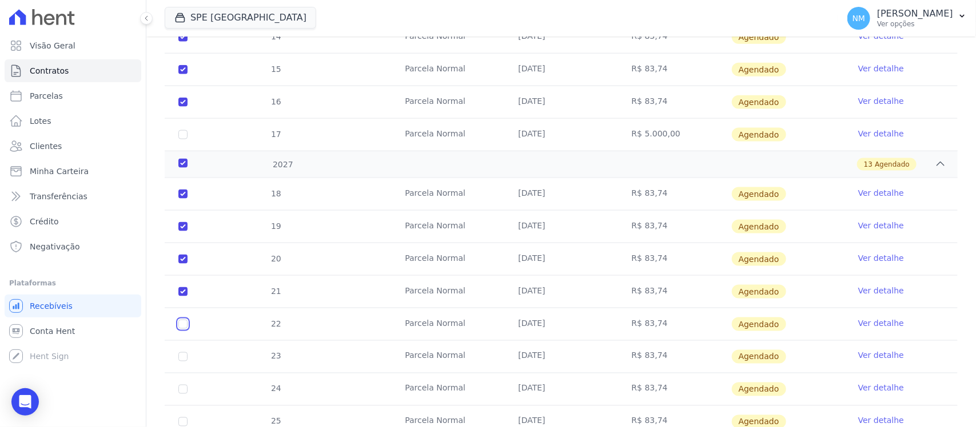
checkbox input "true"
click at [183, 361] on input "checkbox" at bounding box center [182, 357] width 9 height 9
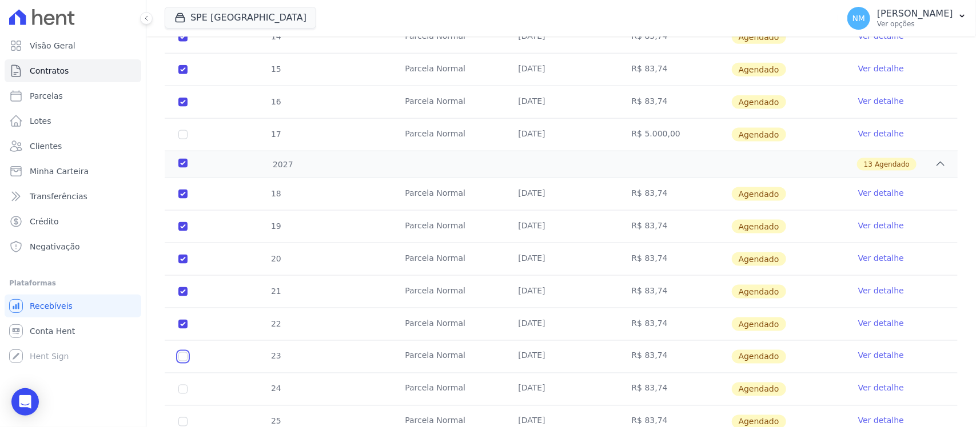
checkbox input "true"
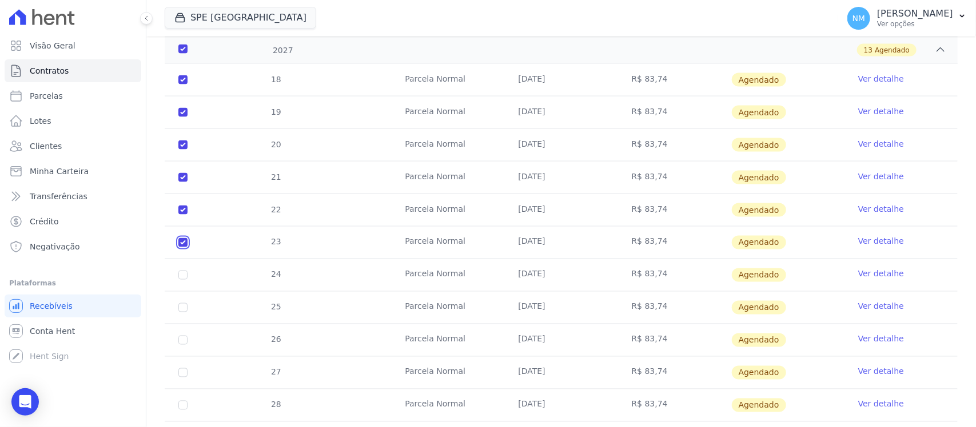
scroll to position [813, 0]
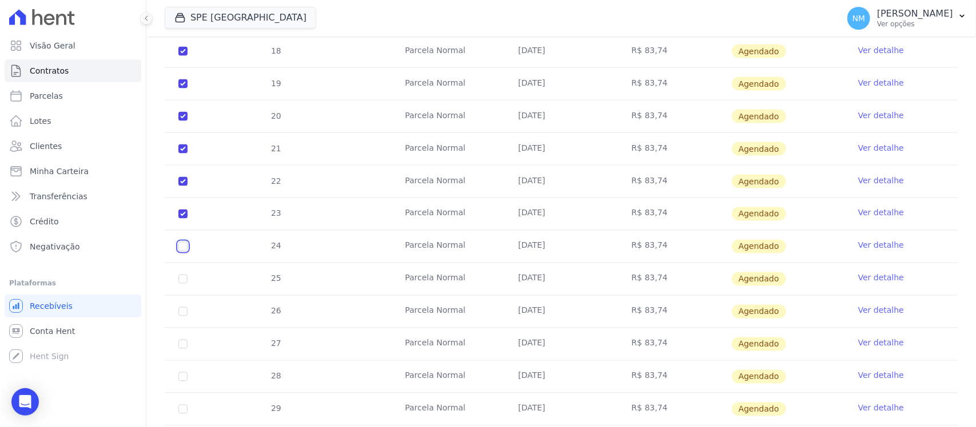
click at [179, 250] on input "checkbox" at bounding box center [182, 246] width 9 height 9
checkbox input "true"
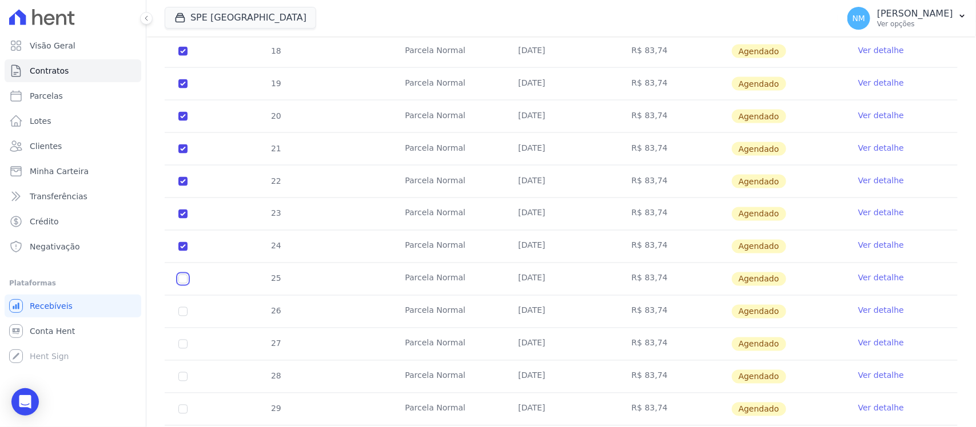
drag, startPoint x: 179, startPoint y: 282, endPoint x: 179, endPoint y: 294, distance: 12.6
click at [179, 283] on input "checkbox" at bounding box center [182, 279] width 9 height 9
checkbox input "true"
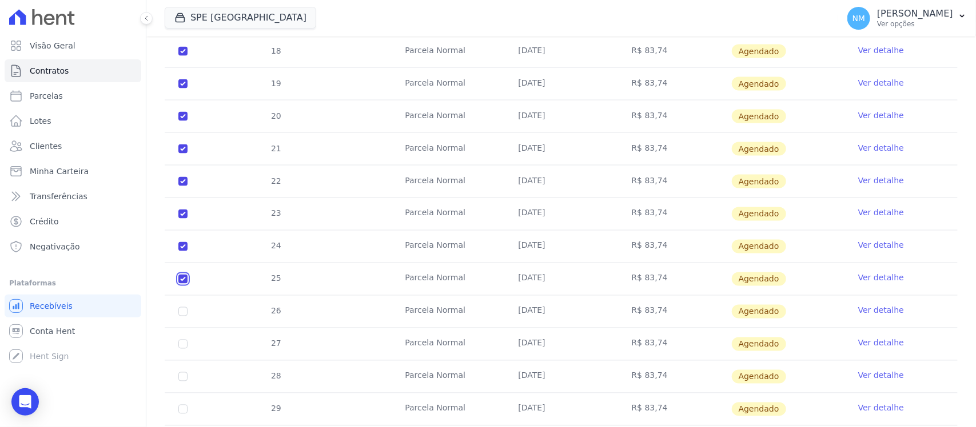
checkbox input "true"
drag, startPoint x: 183, startPoint y: 314, endPoint x: 182, endPoint y: 321, distance: 6.5
click at [183, 317] on input "checkbox" at bounding box center [182, 311] width 9 height 9
checkbox input "true"
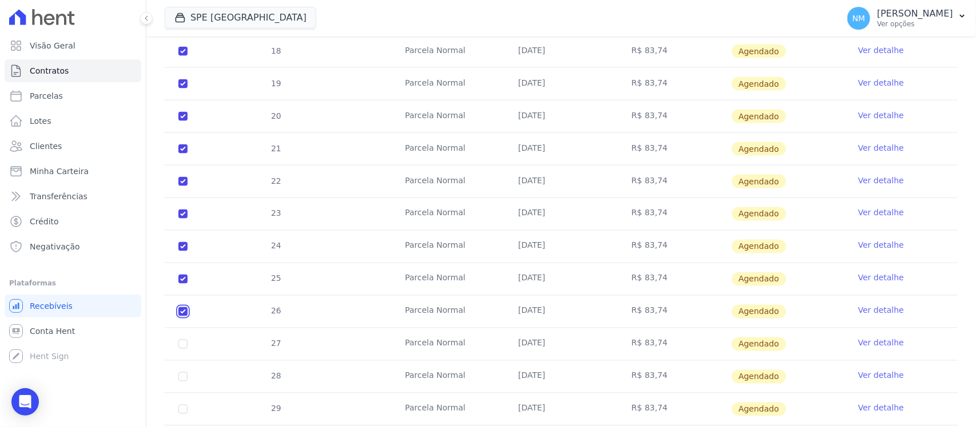
checkbox input "true"
click at [186, 347] on input "checkbox" at bounding box center [182, 344] width 9 height 9
checkbox input "true"
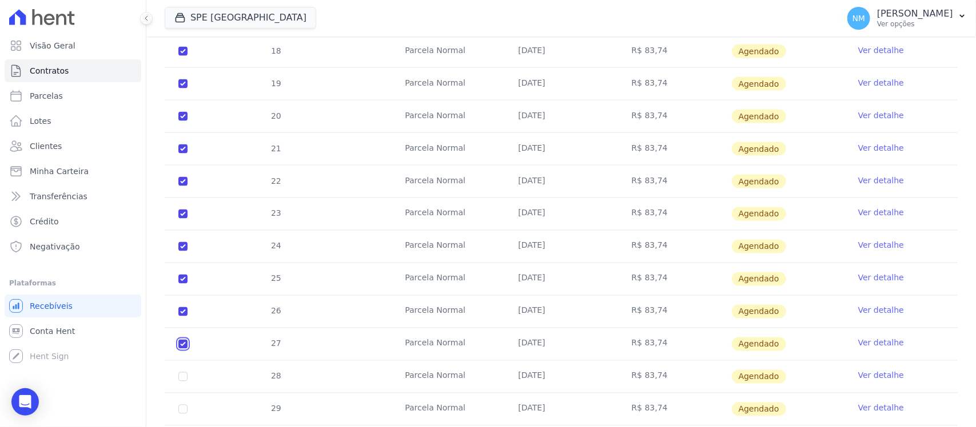
checkbox input "true"
click at [186, 313] on input "checkbox" at bounding box center [182, 311] width 9 height 9
checkbox input "true"
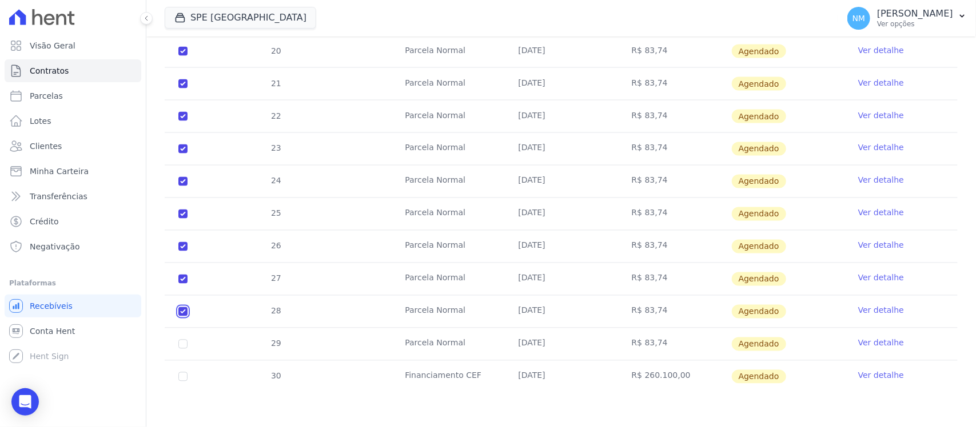
checkbox input "true"
click at [177, 343] on td "29" at bounding box center [183, 345] width 37 height 32
click at [181, 350] on td "29" at bounding box center [183, 345] width 37 height 32
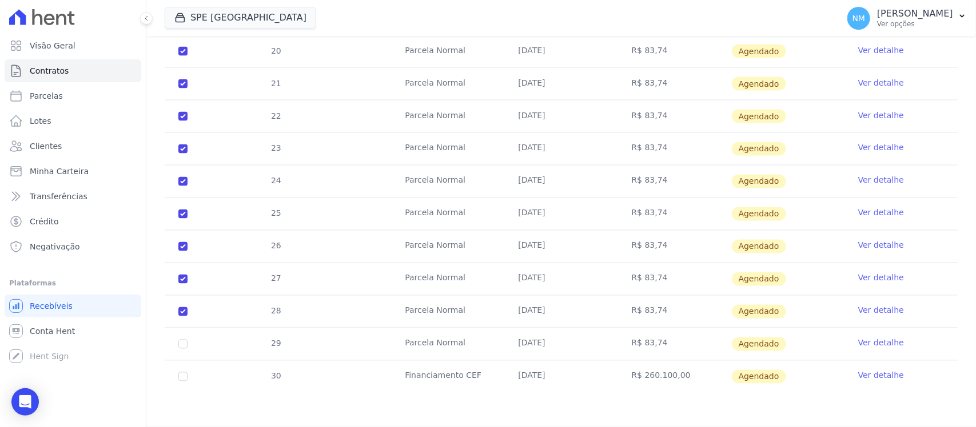
click at [180, 349] on td "29" at bounding box center [183, 345] width 37 height 32
click at [179, 345] on input "checkbox" at bounding box center [182, 344] width 9 height 9
checkbox input "true"
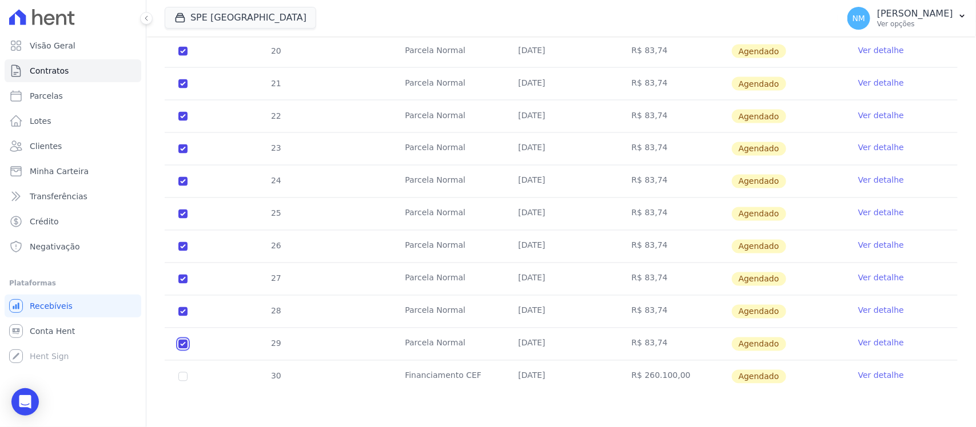
checkbox input "true"
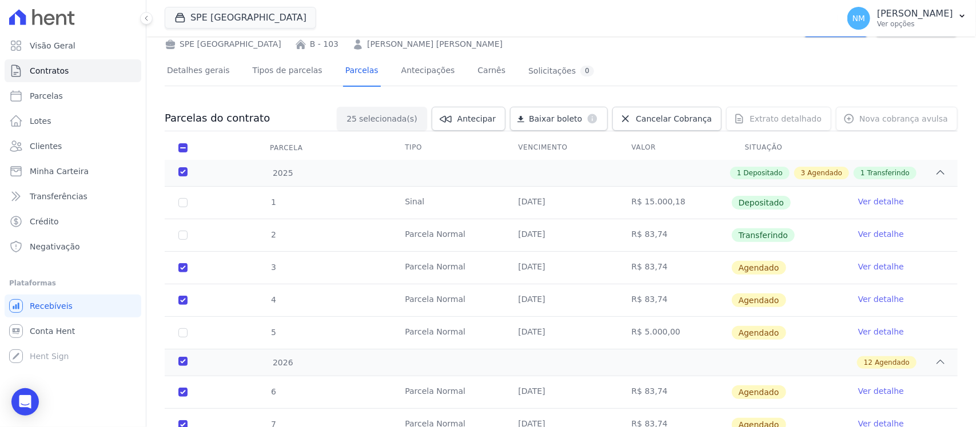
scroll to position [0, 0]
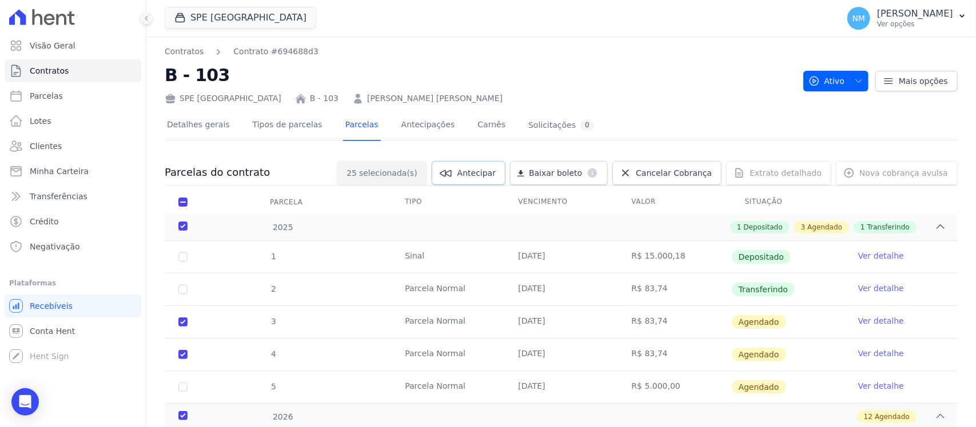
click at [495, 170] on span "Antecipar" at bounding box center [476, 172] width 38 height 11
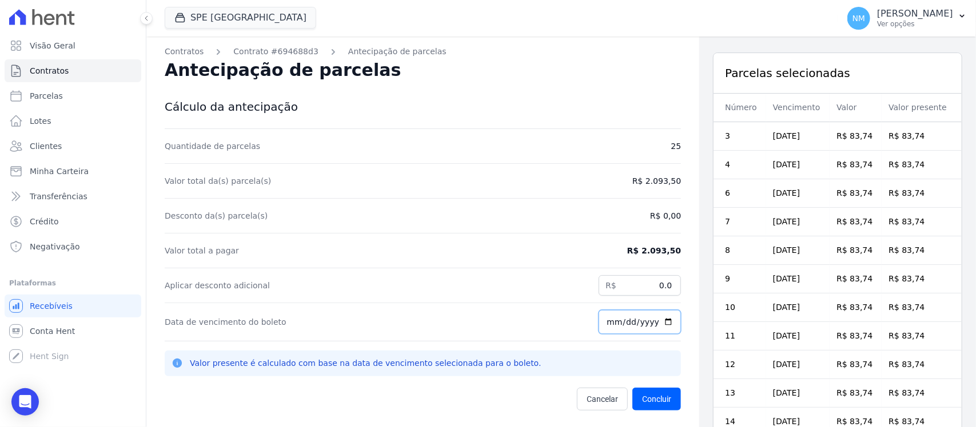
click at [598, 323] on input "2025-09-04" at bounding box center [639, 322] width 82 height 24
type input "2025-09-08"
click at [401, 259] on div "Valor total a pagar R$ 2.093,50" at bounding box center [423, 251] width 516 height 35
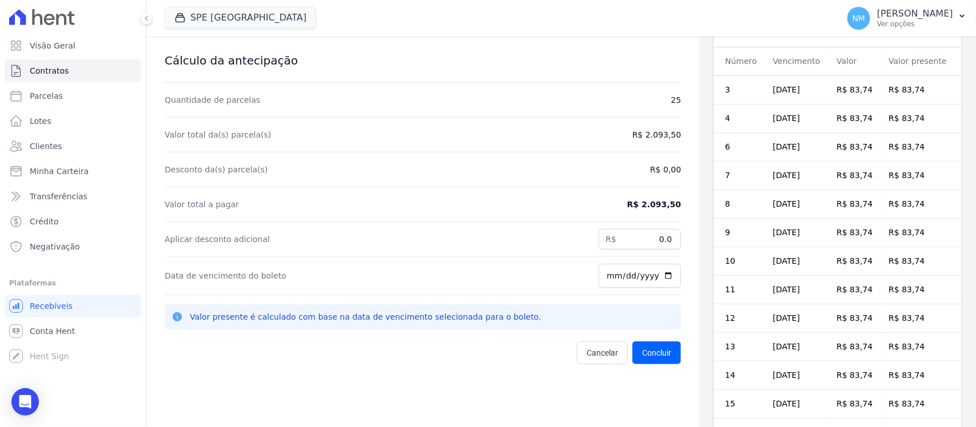
scroll to position [71, 0]
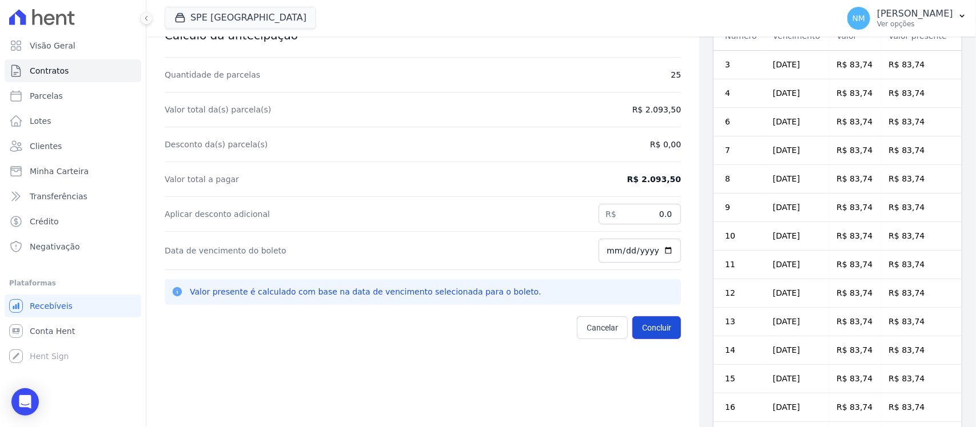
click at [650, 327] on button "Concluir" at bounding box center [656, 328] width 49 height 23
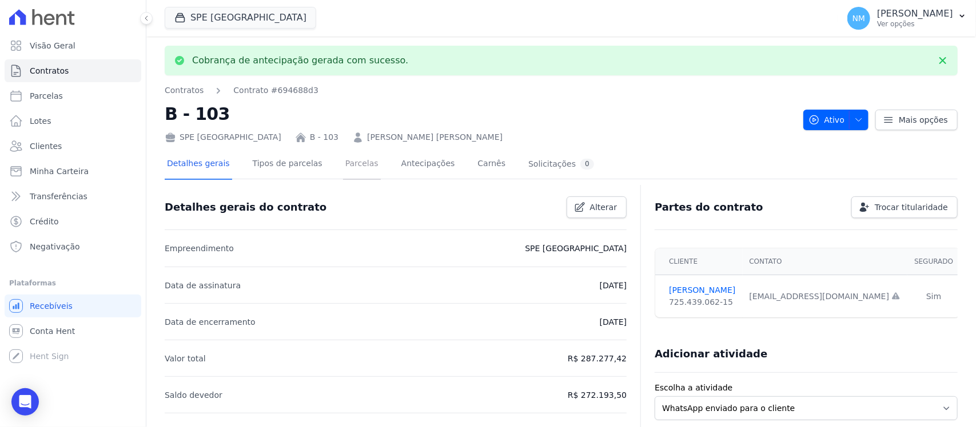
click at [351, 161] on link "Parcelas" at bounding box center [362, 165] width 38 height 30
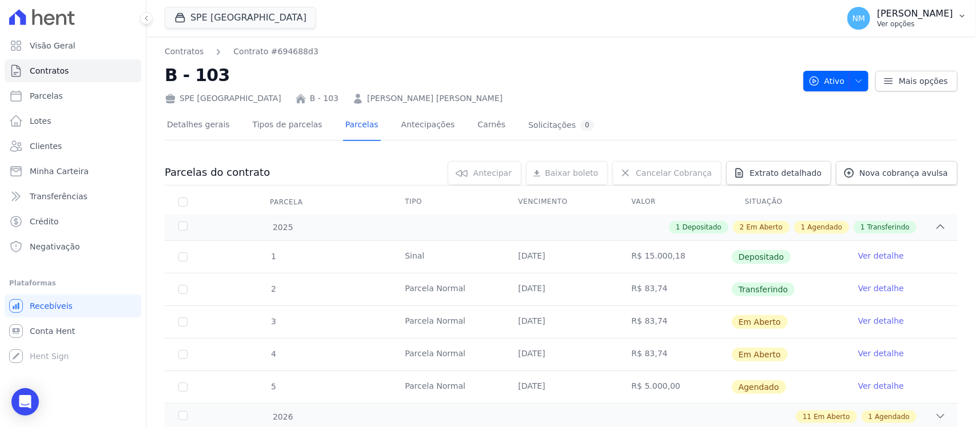
click at [963, 22] on button "NM Nilda Moura Ver opções" at bounding box center [907, 18] width 138 height 32
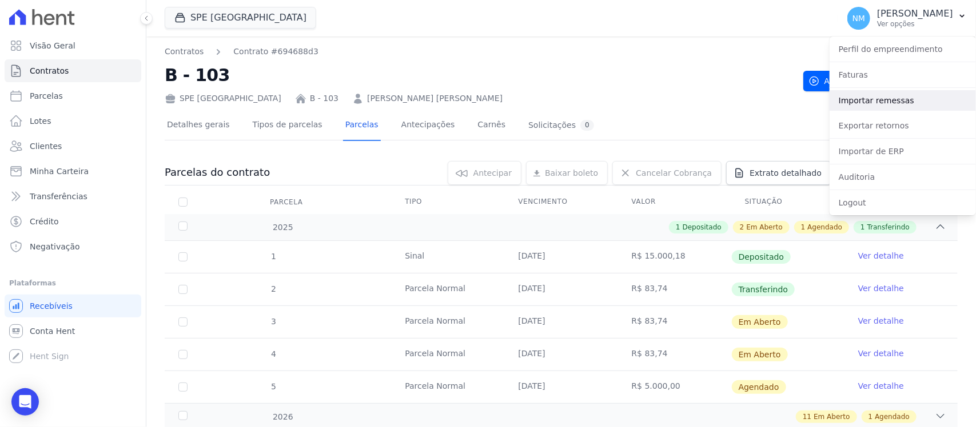
click at [861, 101] on link "Importar remessas" at bounding box center [902, 100] width 146 height 21
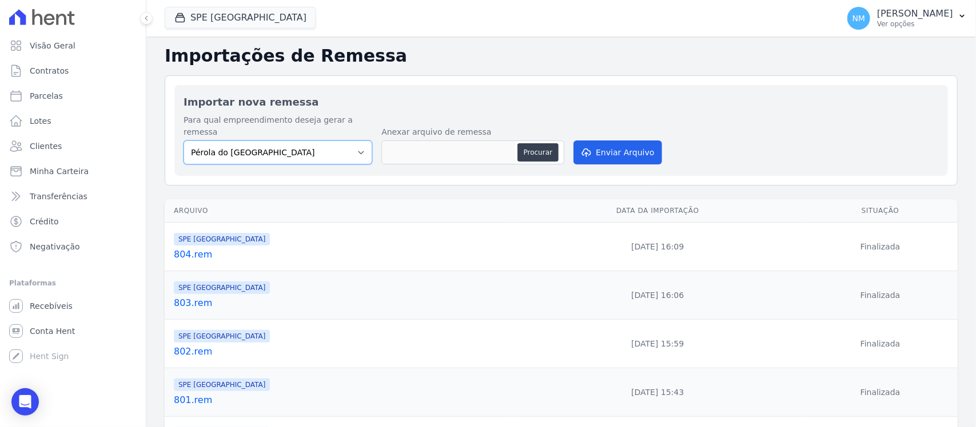
drag, startPoint x: 358, startPoint y: 146, endPoint x: 350, endPoint y: 153, distance: 10.2
click at [358, 146] on select "Pérola do Tocantins SPE Montenegro" at bounding box center [277, 153] width 189 height 24
select select "168bdd06-a3dd-4988-b5a9-b0a7c7bf8968"
click at [183, 141] on select "Pérola do Tocantins SPE Montenegro" at bounding box center [277, 153] width 189 height 24
drag, startPoint x: 533, startPoint y: 140, endPoint x: 526, endPoint y: 143, distance: 7.4
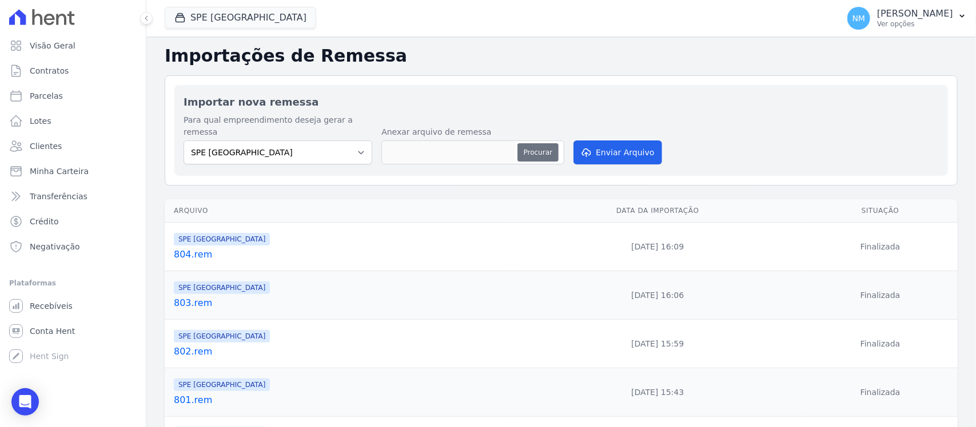
click at [532, 143] on button "Procurar" at bounding box center [537, 152] width 41 height 18
type input "805.rem"
click at [610, 141] on button "Enviar Arquivo" at bounding box center [617, 153] width 88 height 24
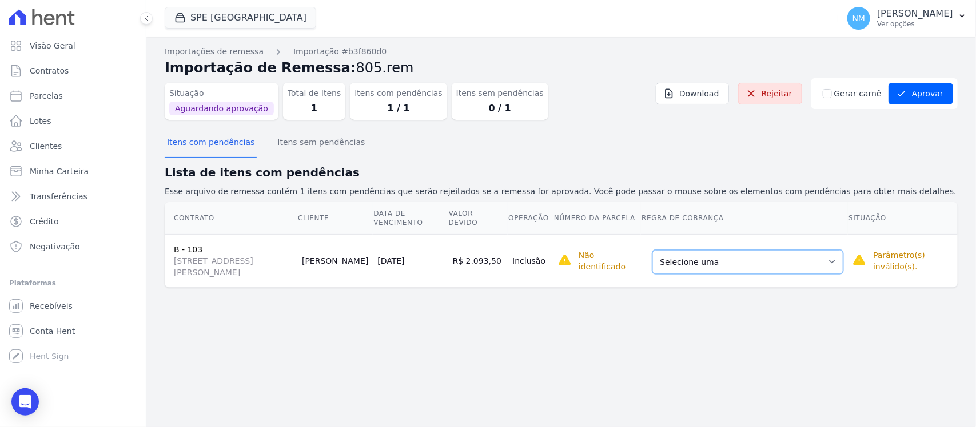
click at [839, 264] on select "Selecione uma Nova Parcela Avulsa Parcela Avulsa Existente Sinal (1 X R$ 15.000…" at bounding box center [747, 262] width 191 height 24
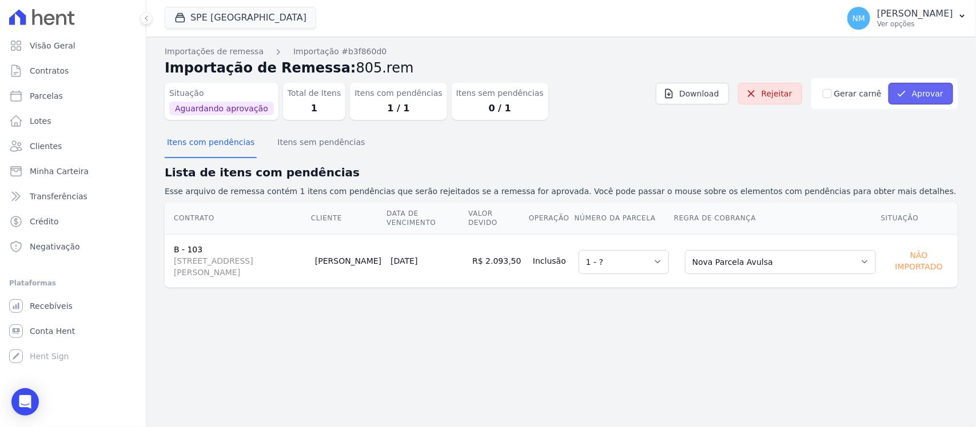
click at [932, 96] on button "Aprovar" at bounding box center [920, 94] width 65 height 22
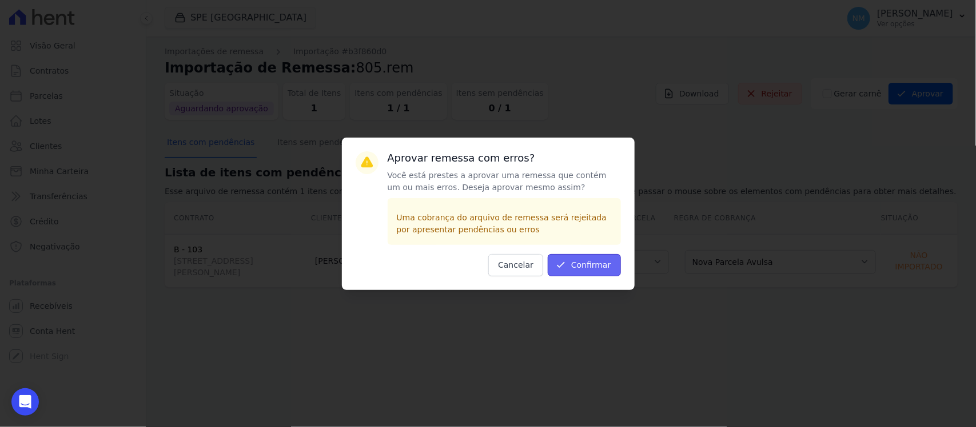
click at [600, 259] on button "Confirmar" at bounding box center [583, 265] width 73 height 22
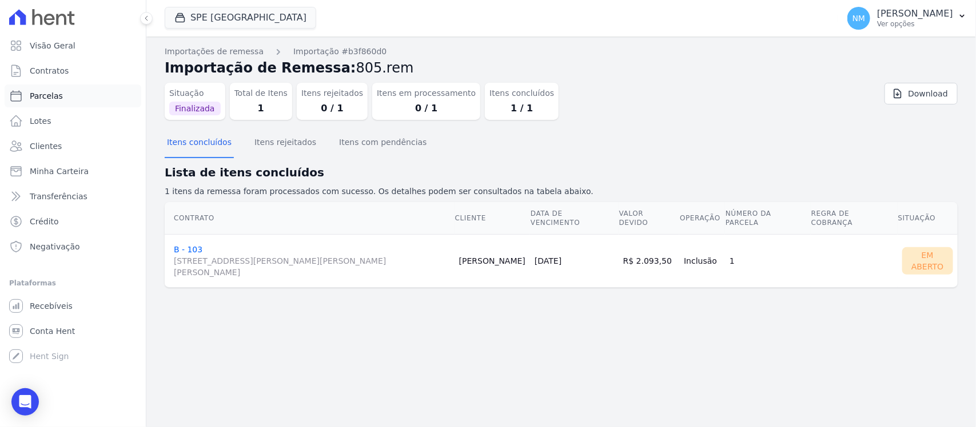
click at [69, 95] on link "Parcelas" at bounding box center [73, 96] width 137 height 23
select select
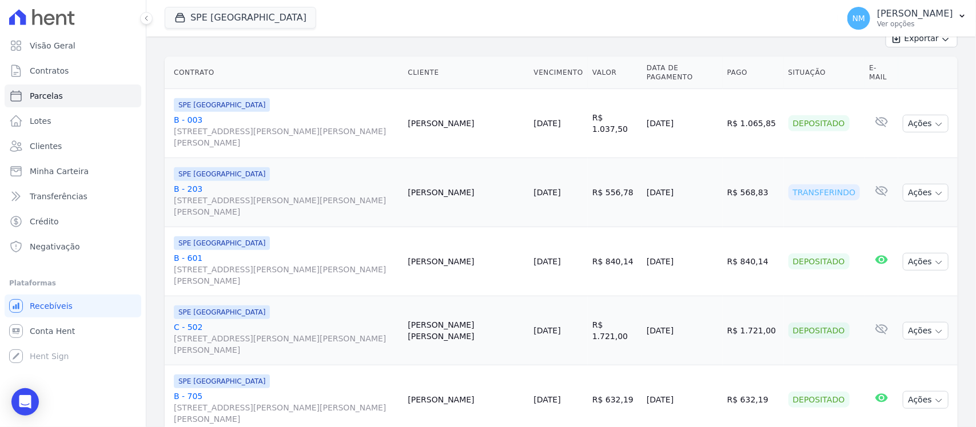
scroll to position [286, 0]
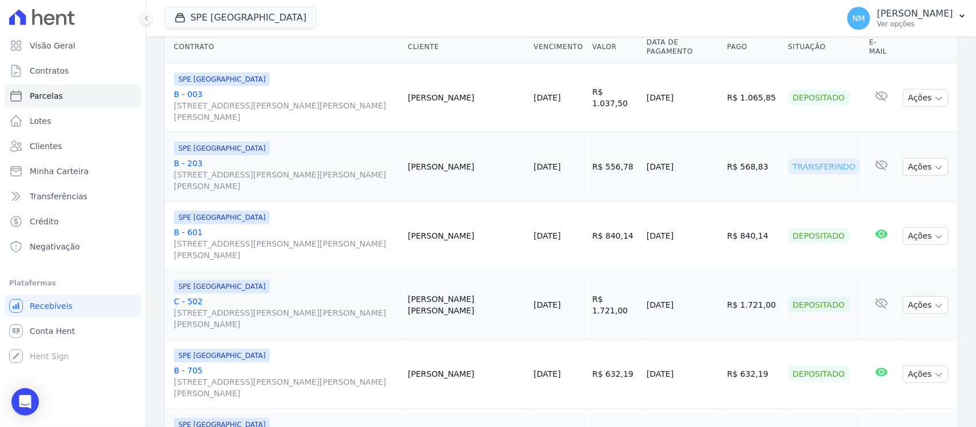
click at [196, 158] on link "B - 203 Travessa Francisco Caldeira Castelo Branco, 2256, sala A, São Brás" at bounding box center [286, 175] width 225 height 34
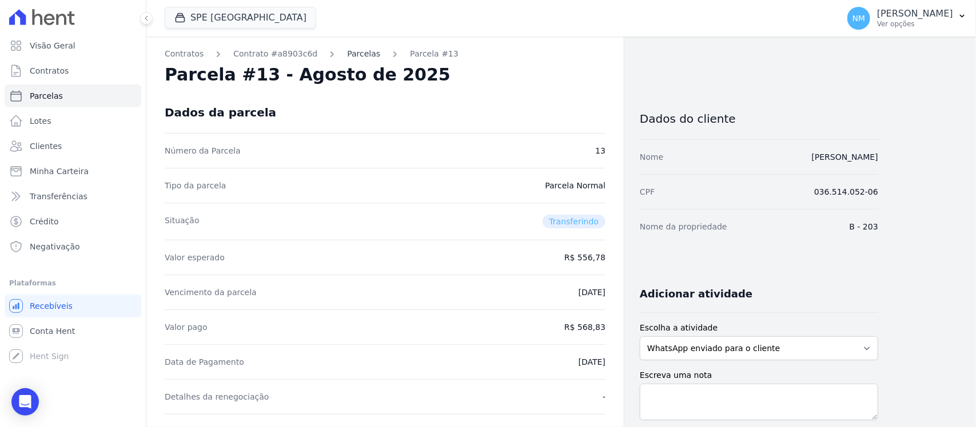
click at [347, 58] on link "Parcelas" at bounding box center [363, 54] width 33 height 12
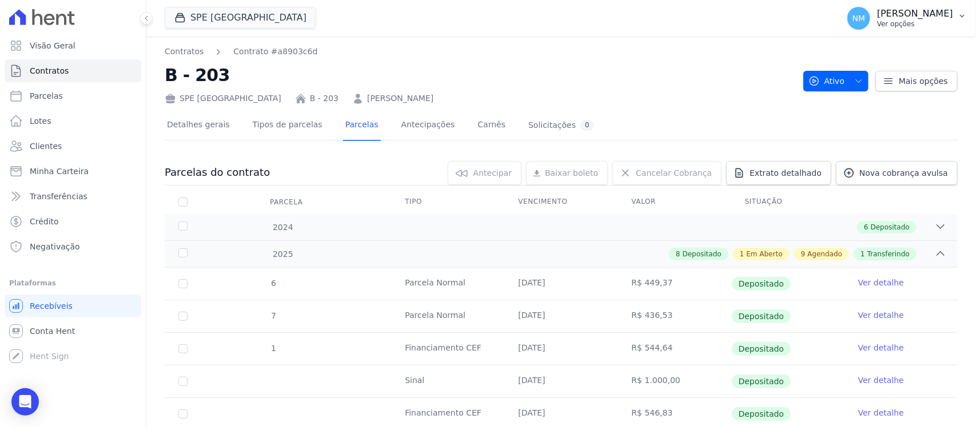
click at [961, 17] on icon "button" at bounding box center [961, 15] width 9 height 9
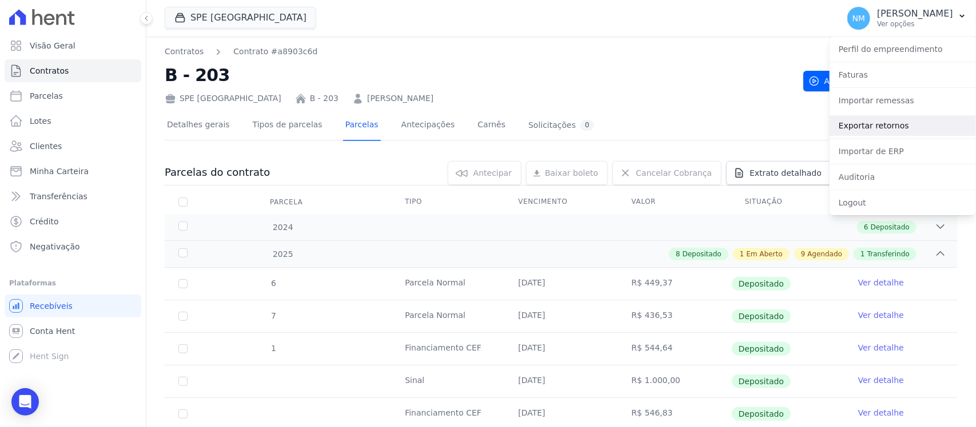
click at [864, 126] on link "Exportar retornos" at bounding box center [902, 125] width 146 height 21
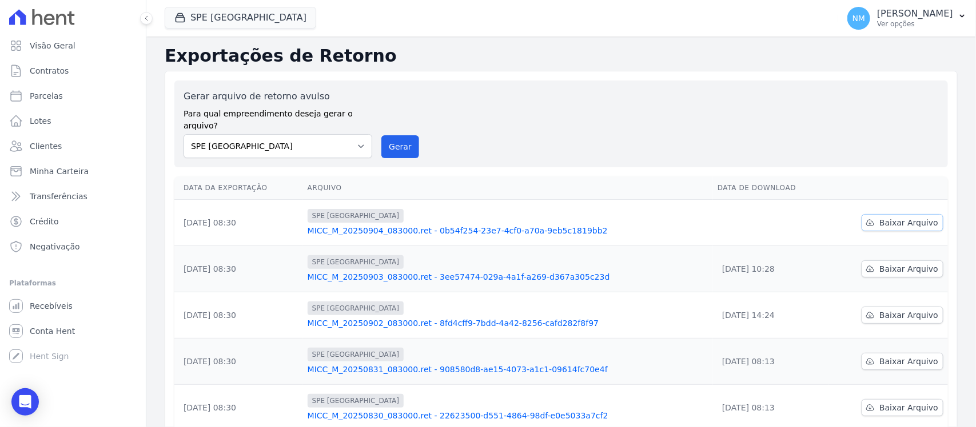
click at [890, 217] on span "Baixar Arquivo" at bounding box center [908, 222] width 59 height 11
click at [211, 26] on button "SPE [GEOGRAPHIC_DATA]" at bounding box center [240, 18] width 151 height 22
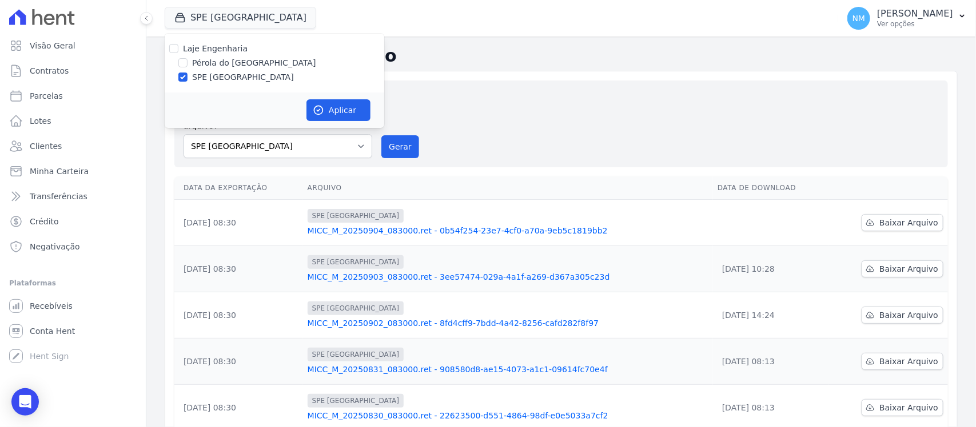
click at [218, 61] on label "Pérola do [GEOGRAPHIC_DATA]" at bounding box center [254, 63] width 124 height 12
click at [187, 61] on input "Pérola do [GEOGRAPHIC_DATA]" at bounding box center [182, 62] width 9 height 9
checkbox input "true"
click at [215, 78] on label "SPE [GEOGRAPHIC_DATA]" at bounding box center [243, 77] width 102 height 12
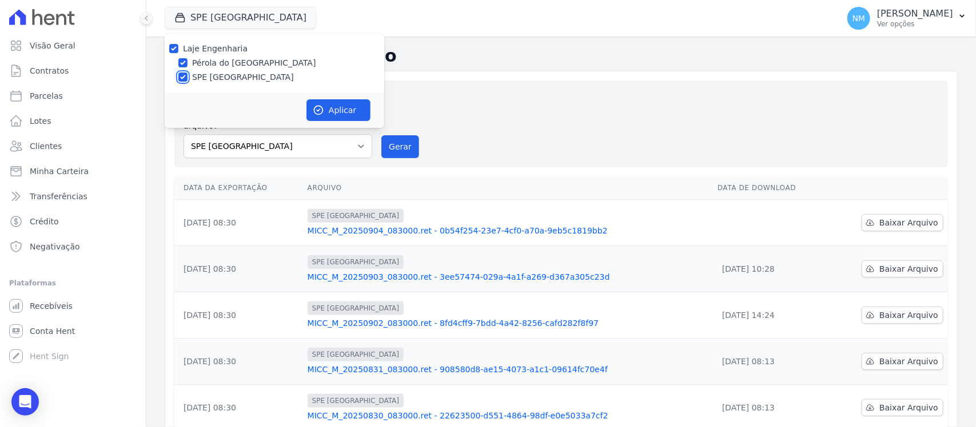
click at [187, 78] on input "SPE [GEOGRAPHIC_DATA]" at bounding box center [182, 77] width 9 height 9
checkbox input "false"
drag, startPoint x: 347, startPoint y: 111, endPoint x: 526, endPoint y: 113, distance: 178.9
click at [355, 111] on button "Aplicar" at bounding box center [338, 110] width 64 height 22
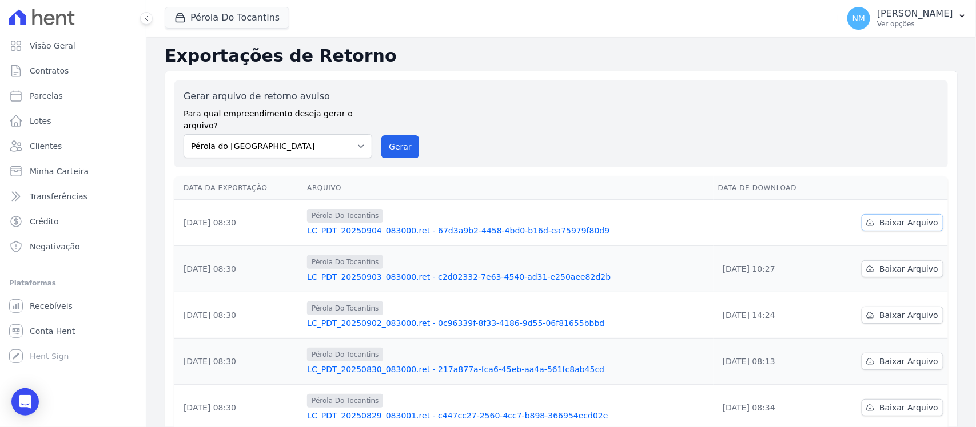
click at [893, 217] on span "Baixar Arquivo" at bounding box center [908, 222] width 59 height 11
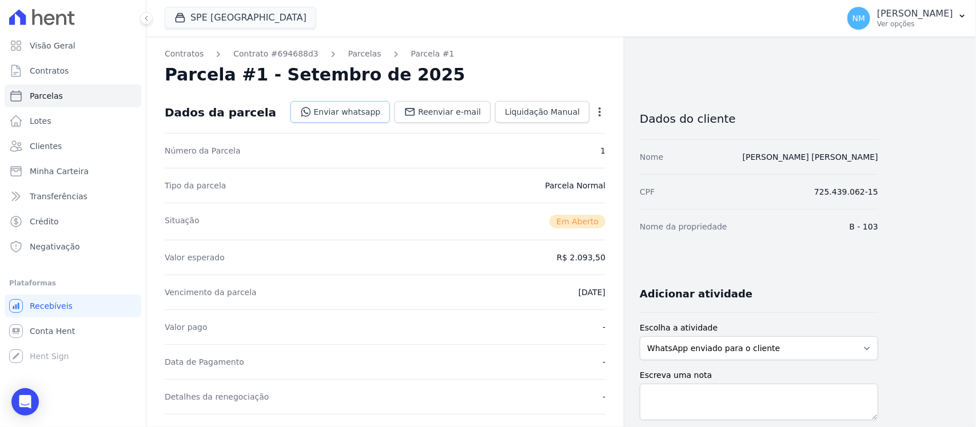
click at [359, 113] on link "Enviar whatsapp" at bounding box center [340, 112] width 100 height 22
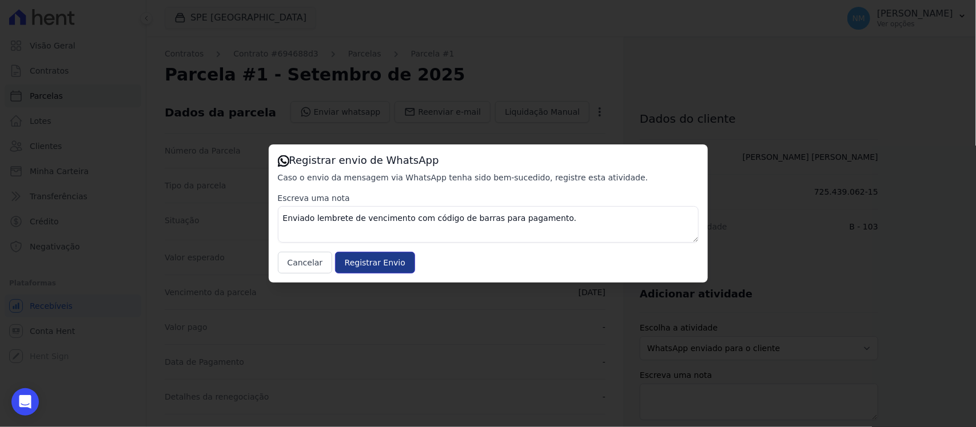
click at [369, 261] on input "Registrar Envio" at bounding box center [375, 263] width 80 height 22
